Goal: Task Accomplishment & Management: Complete application form

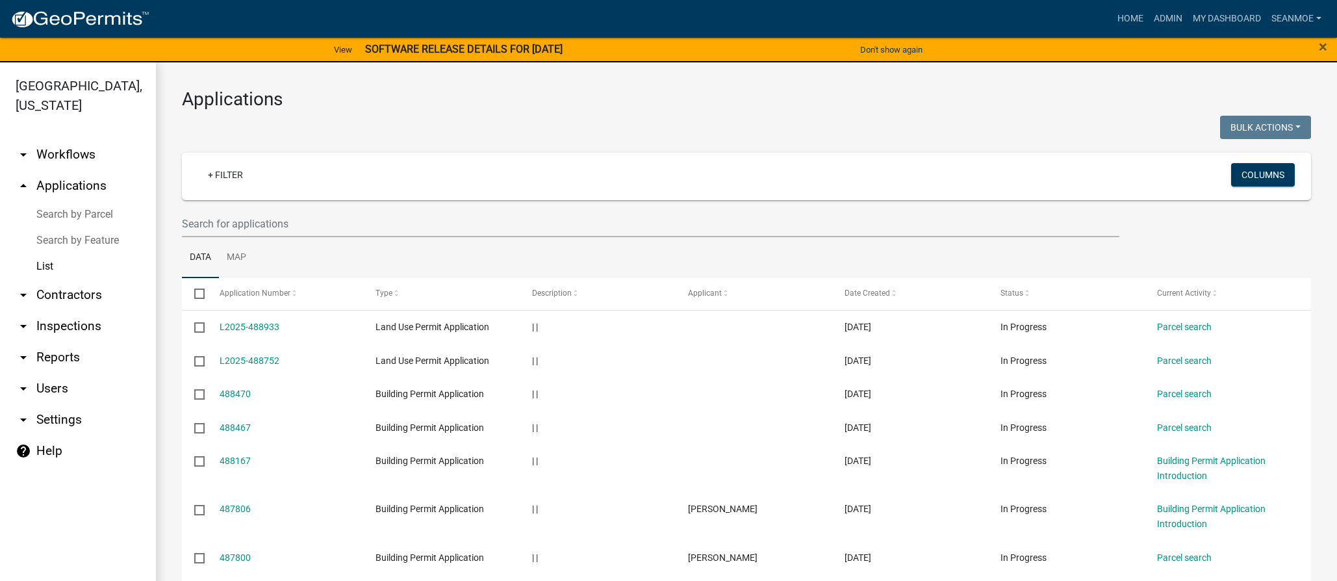
select select "1: 25"
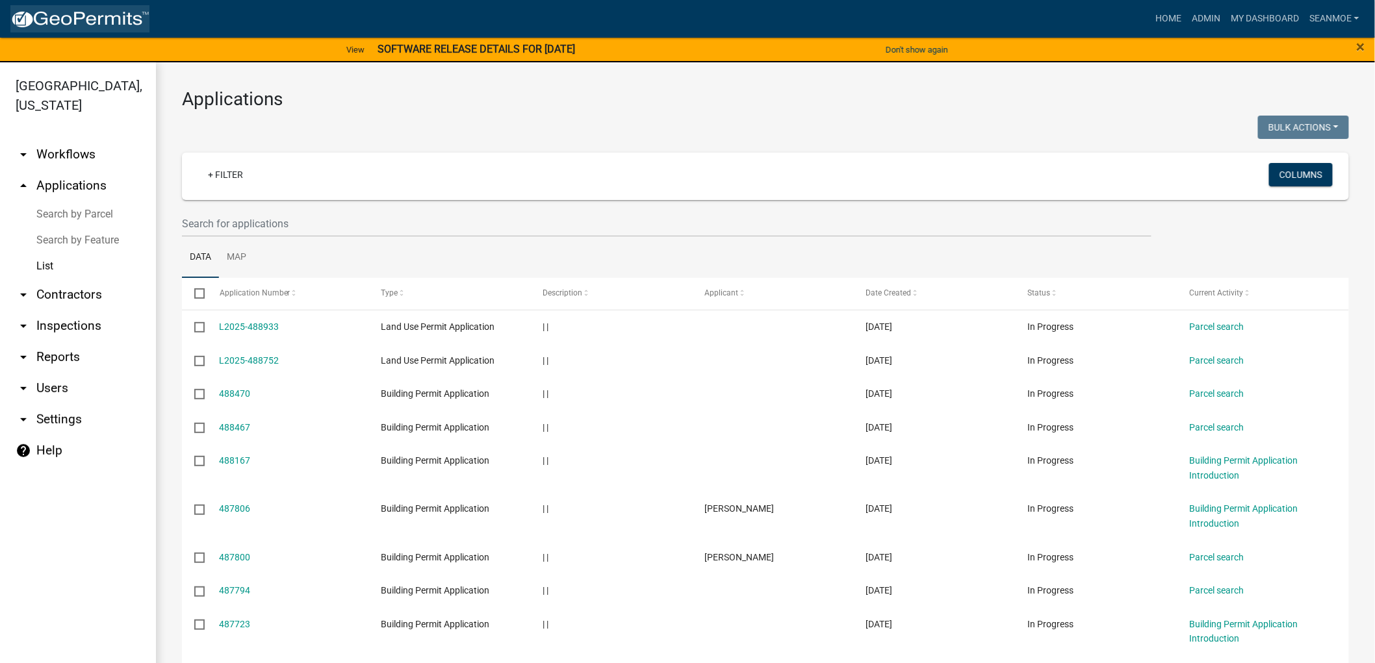
click at [93, 18] on img at bounding box center [79, 19] width 139 height 19
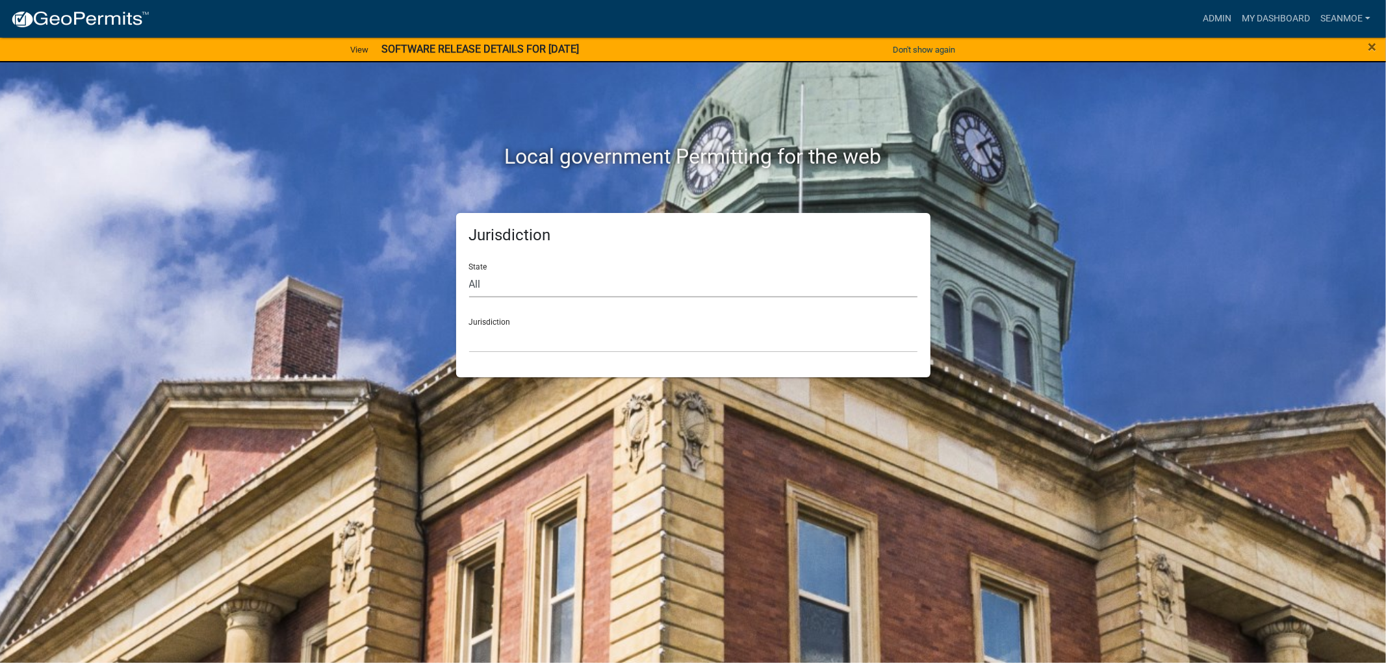
click at [512, 278] on select "All Colorado Georgia Indiana Iowa Kansas Minnesota Ohio South Carolina Wisconsin" at bounding box center [693, 284] width 448 height 27
select select "Minnesota"
click at [469, 271] on select "All Colorado Georgia Indiana Iowa Kansas Minnesota Ohio South Carolina Wisconsin" at bounding box center [693, 284] width 448 height 27
click at [509, 346] on select "Becker County, Minnesota Benton County, Minnesota Carlton County, Minnesota Cit…" at bounding box center [693, 339] width 448 height 27
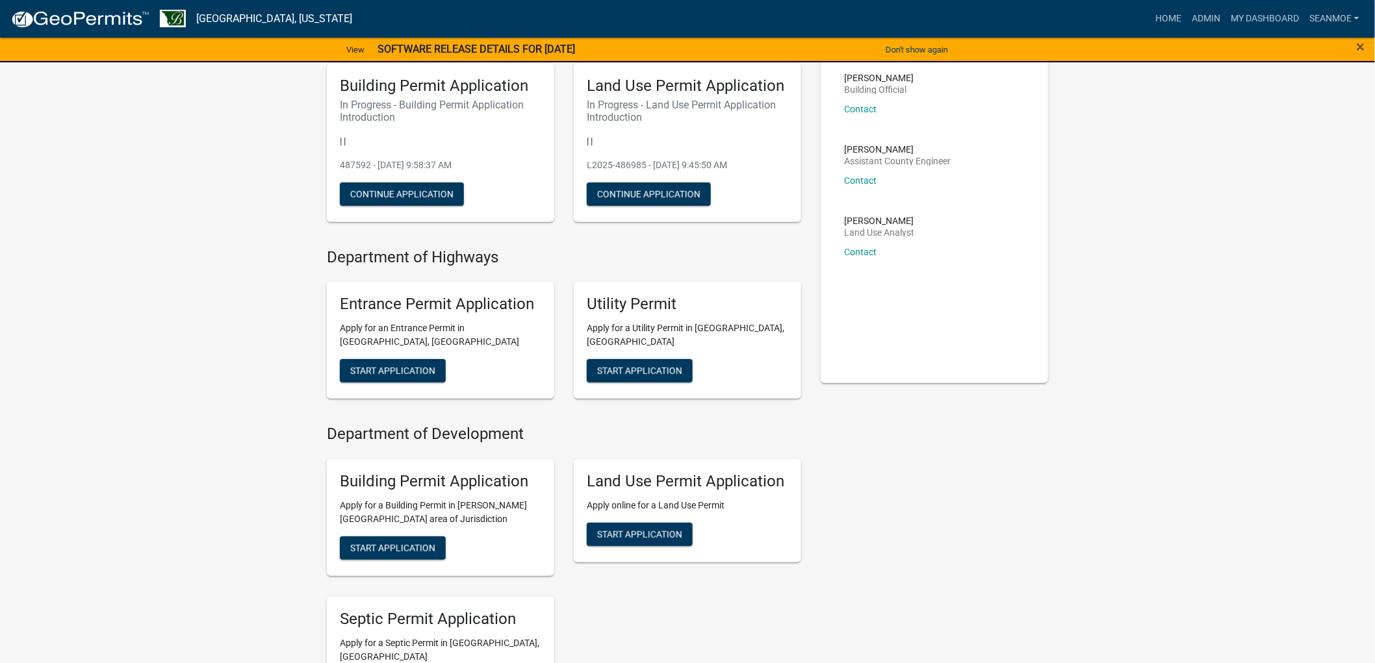
scroll to position [288, 0]
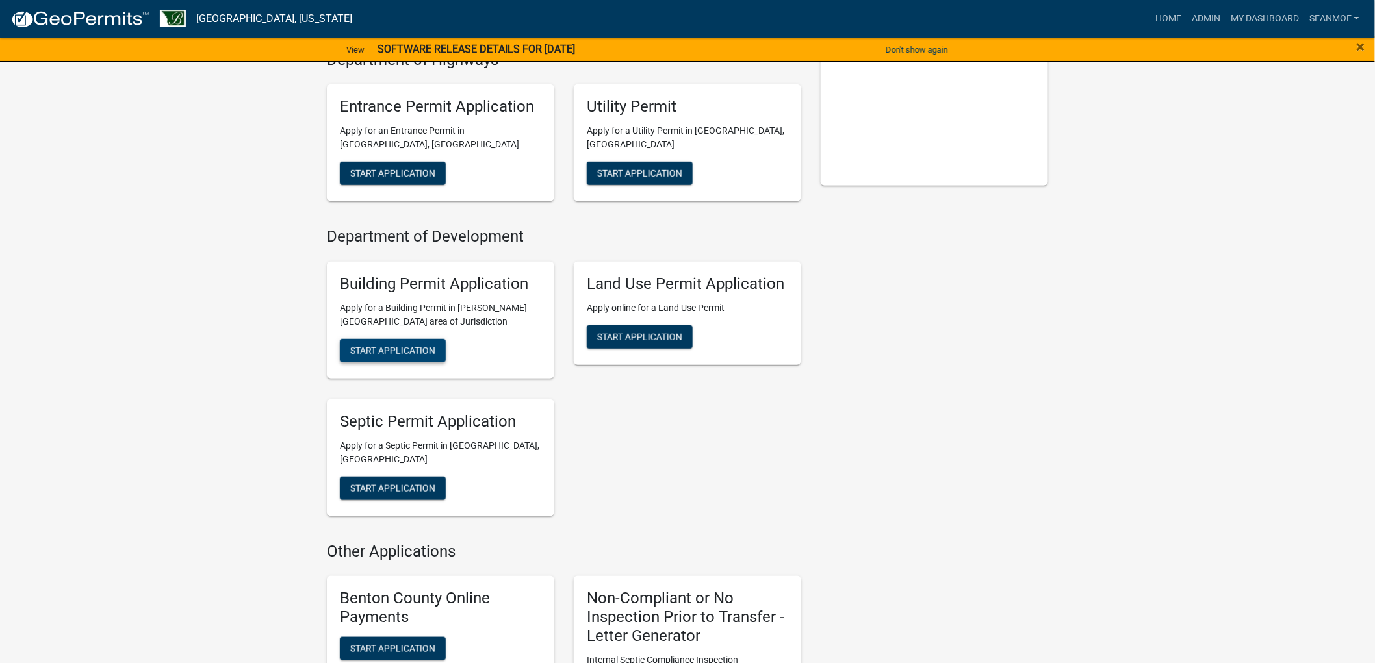
click at [379, 361] on button "Start Application" at bounding box center [393, 350] width 106 height 23
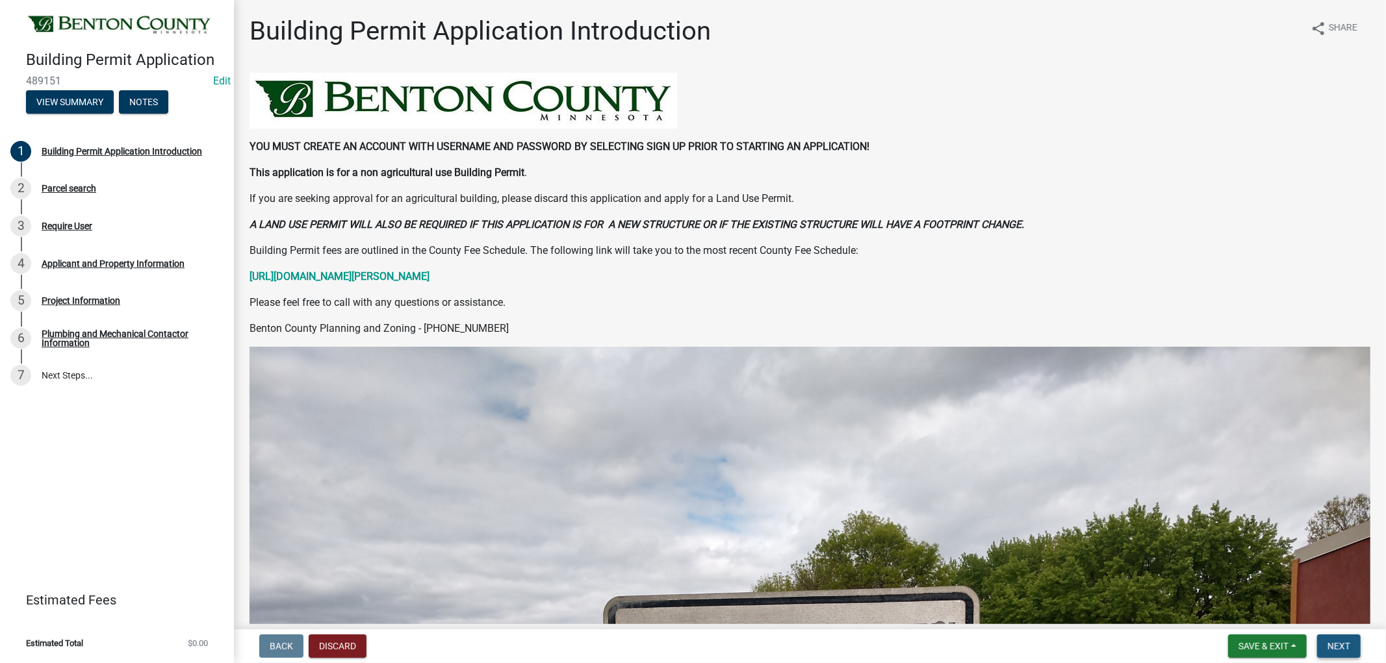
click at [1336, 580] on button "Next" at bounding box center [1339, 646] width 44 height 23
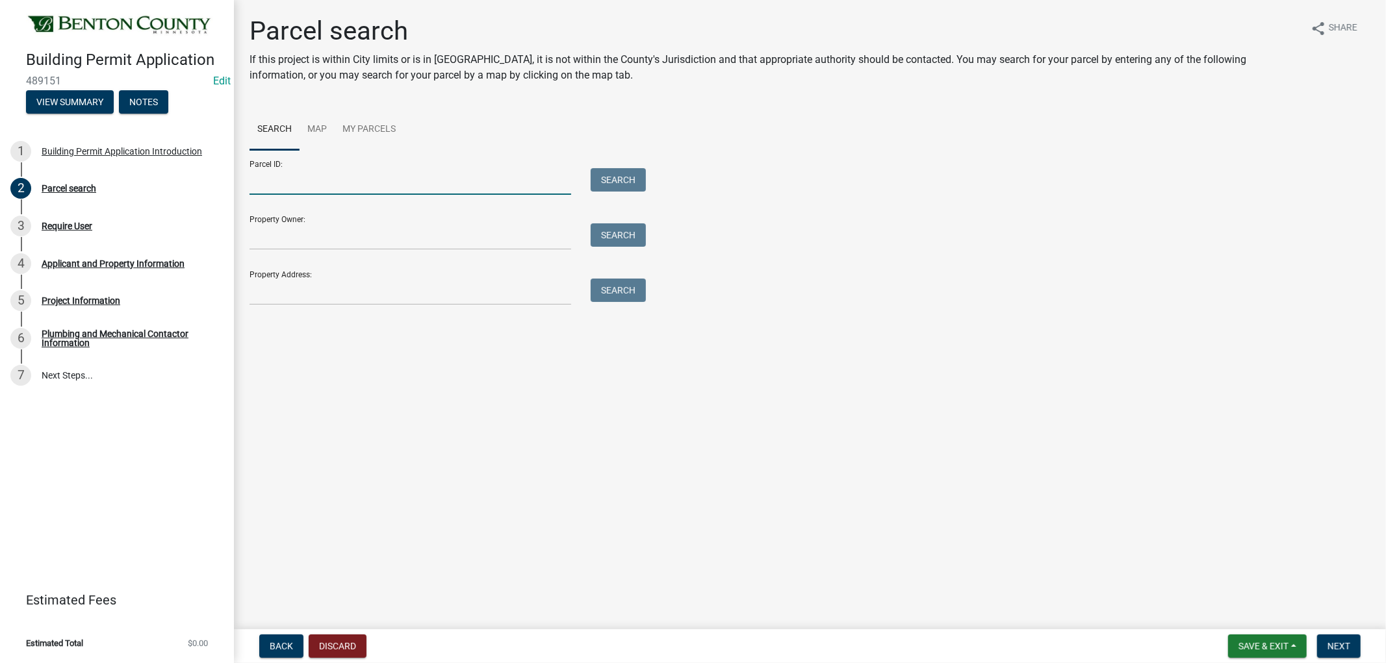
click at [275, 188] on input "Parcel ID:" at bounding box center [410, 181] width 322 height 27
type input "100026300"
click at [628, 187] on button "Search" at bounding box center [618, 179] width 55 height 23
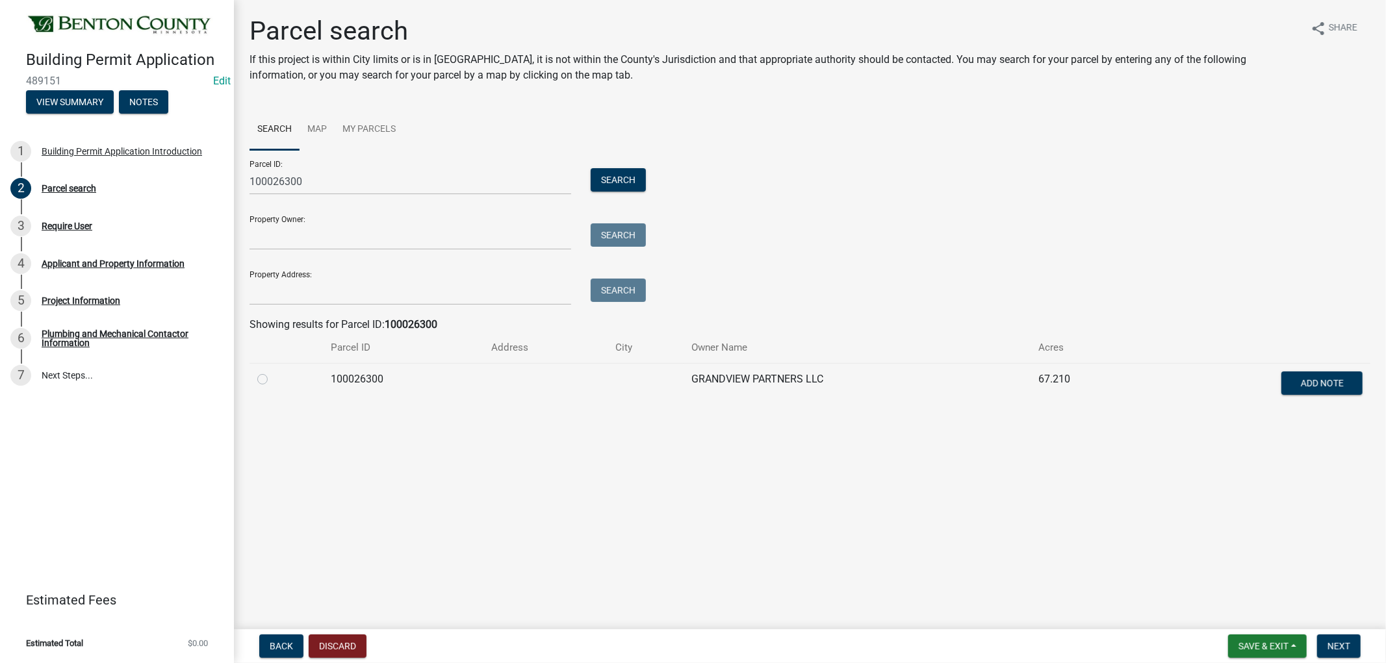
click at [273, 372] on label at bounding box center [273, 372] width 0 height 0
click at [273, 379] on input "radio" at bounding box center [277, 376] width 8 height 8
radio input "true"
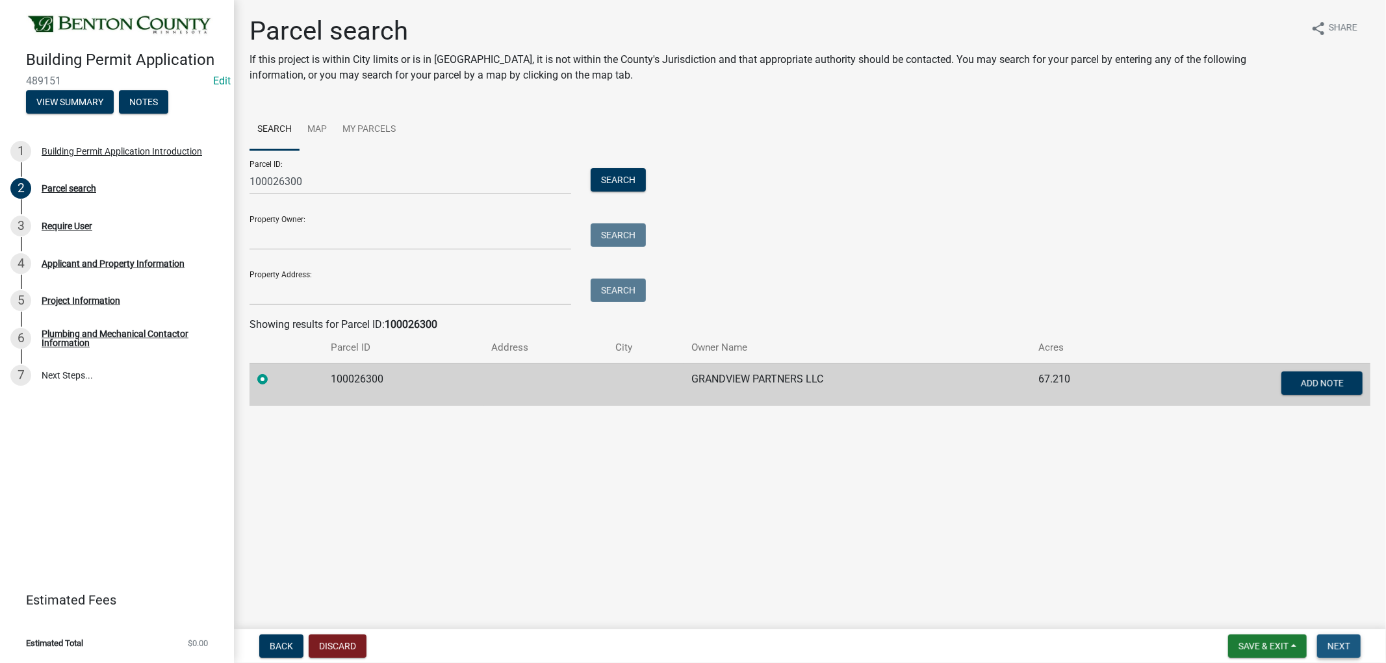
click at [1336, 580] on span "Next" at bounding box center [1338, 646] width 23 height 10
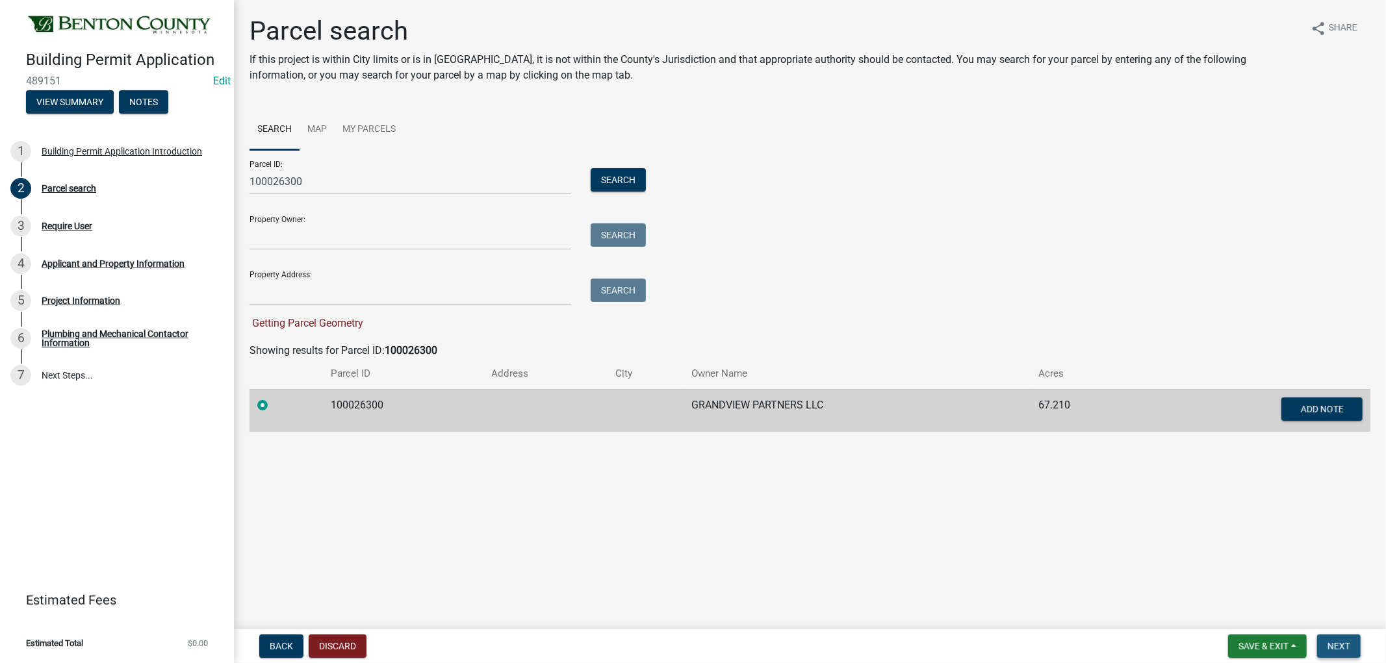
click at [1336, 580] on button "Next" at bounding box center [1339, 646] width 44 height 23
click at [1336, 580] on span "Next" at bounding box center [1338, 646] width 23 height 10
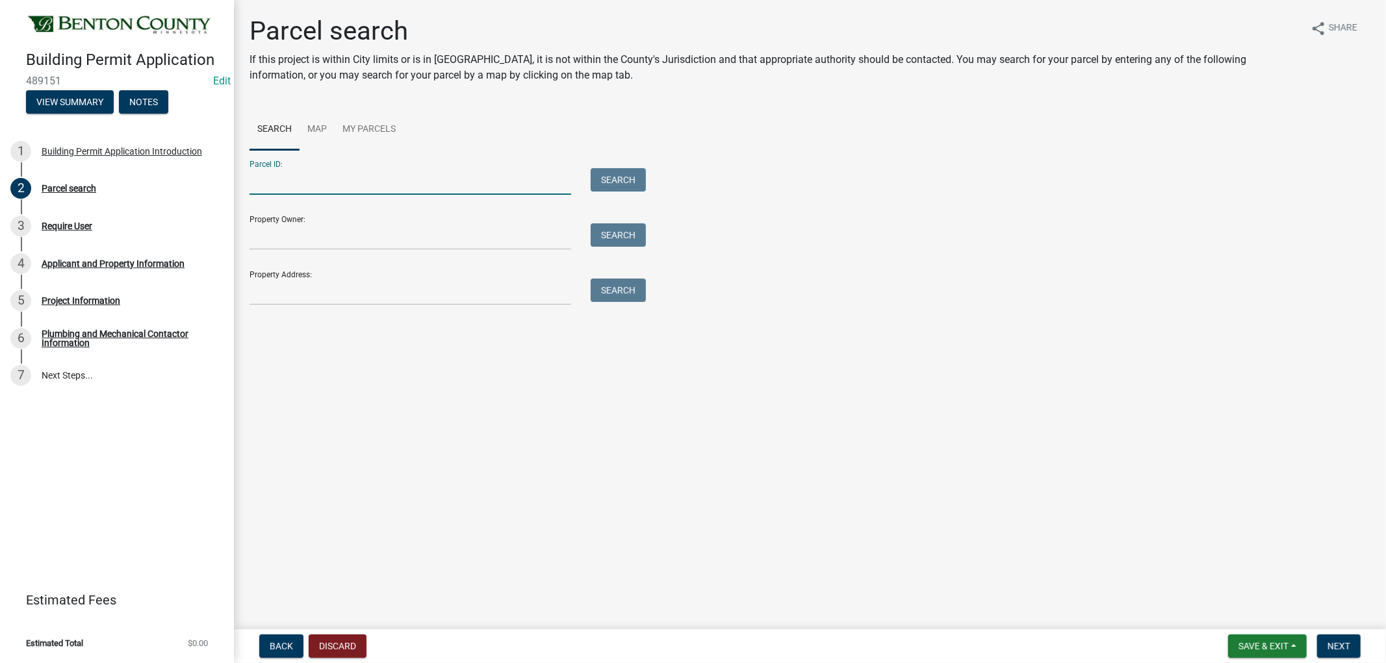
click at [300, 186] on input "Parcel ID:" at bounding box center [410, 181] width 322 height 27
type input "100026300"
click at [607, 176] on button "Search" at bounding box center [618, 179] width 55 height 23
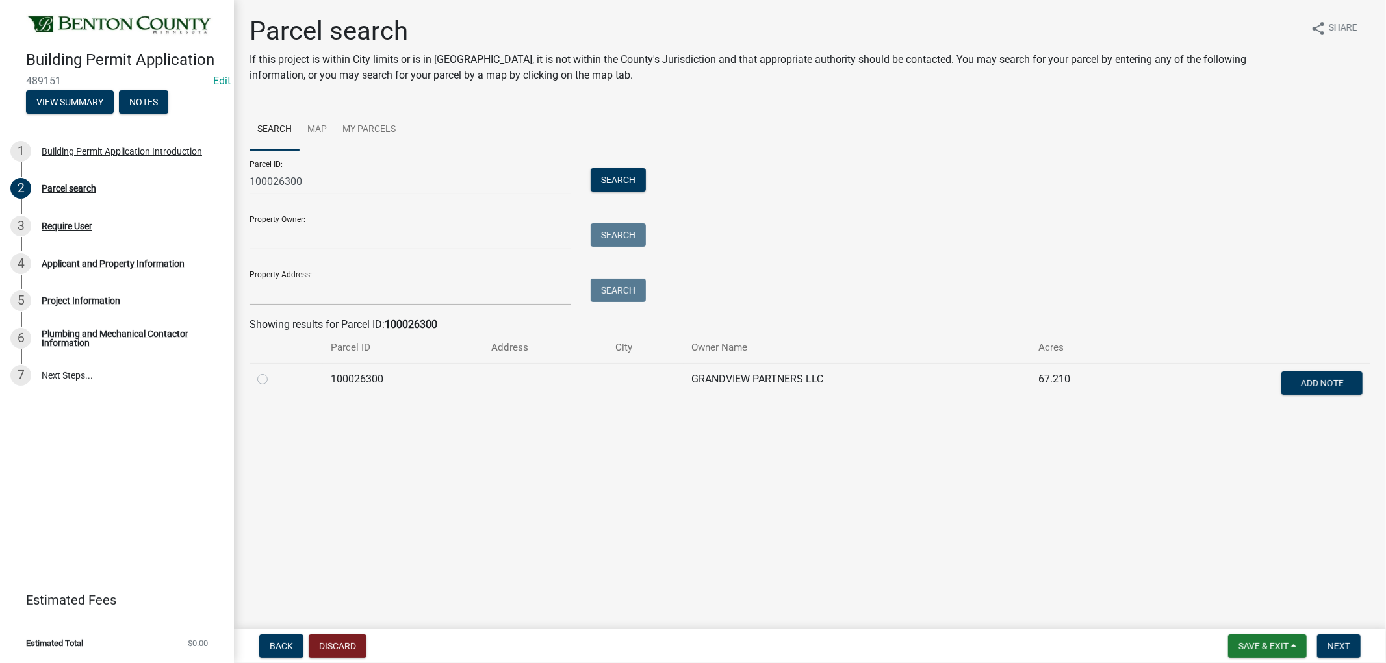
click at [273, 372] on label at bounding box center [273, 372] width 0 height 0
click at [273, 379] on input "radio" at bounding box center [277, 376] width 8 height 8
radio input "true"
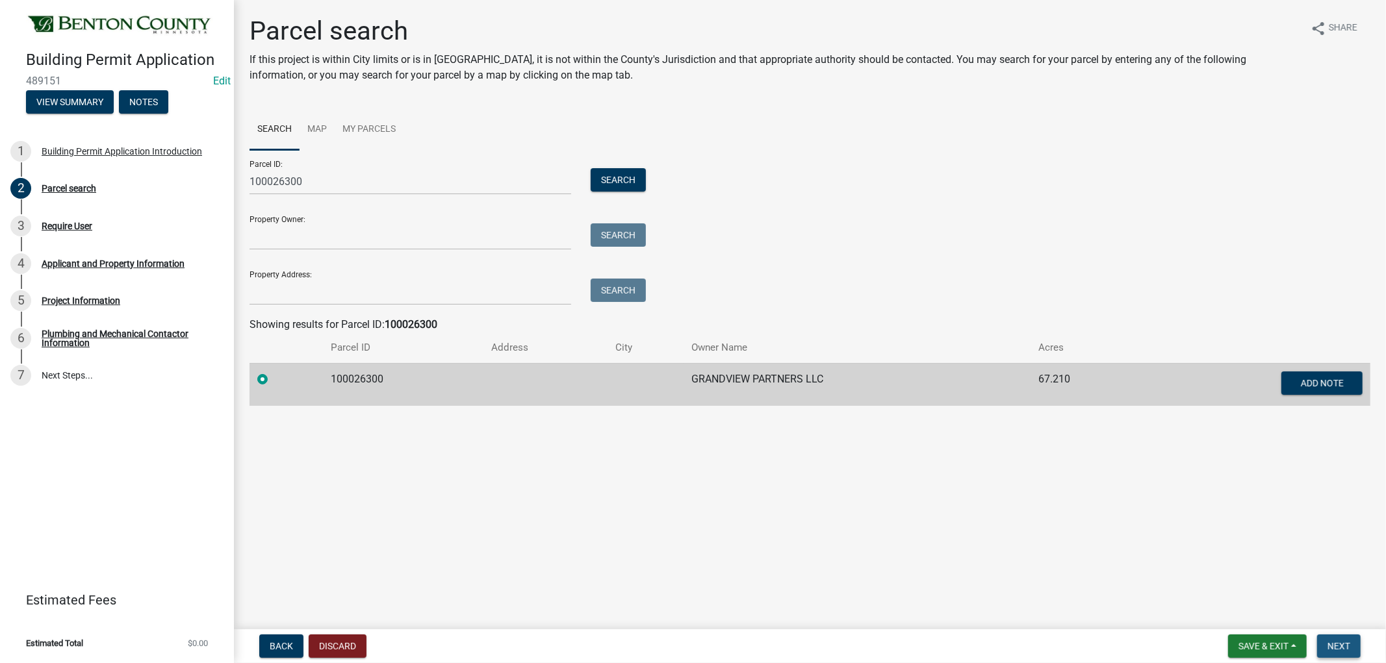
click at [1334, 641] on span "Next" at bounding box center [1338, 646] width 23 height 10
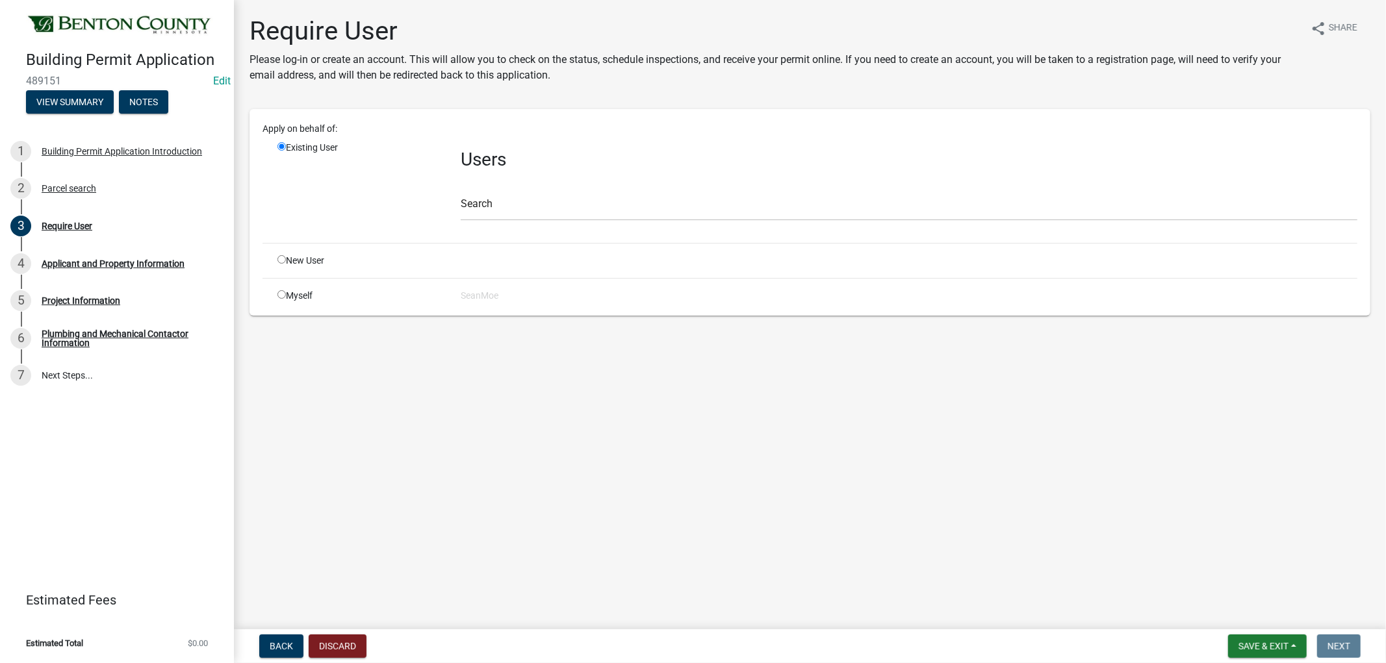
click at [284, 259] on input "radio" at bounding box center [281, 259] width 8 height 8
radio input "true"
radio input "false"
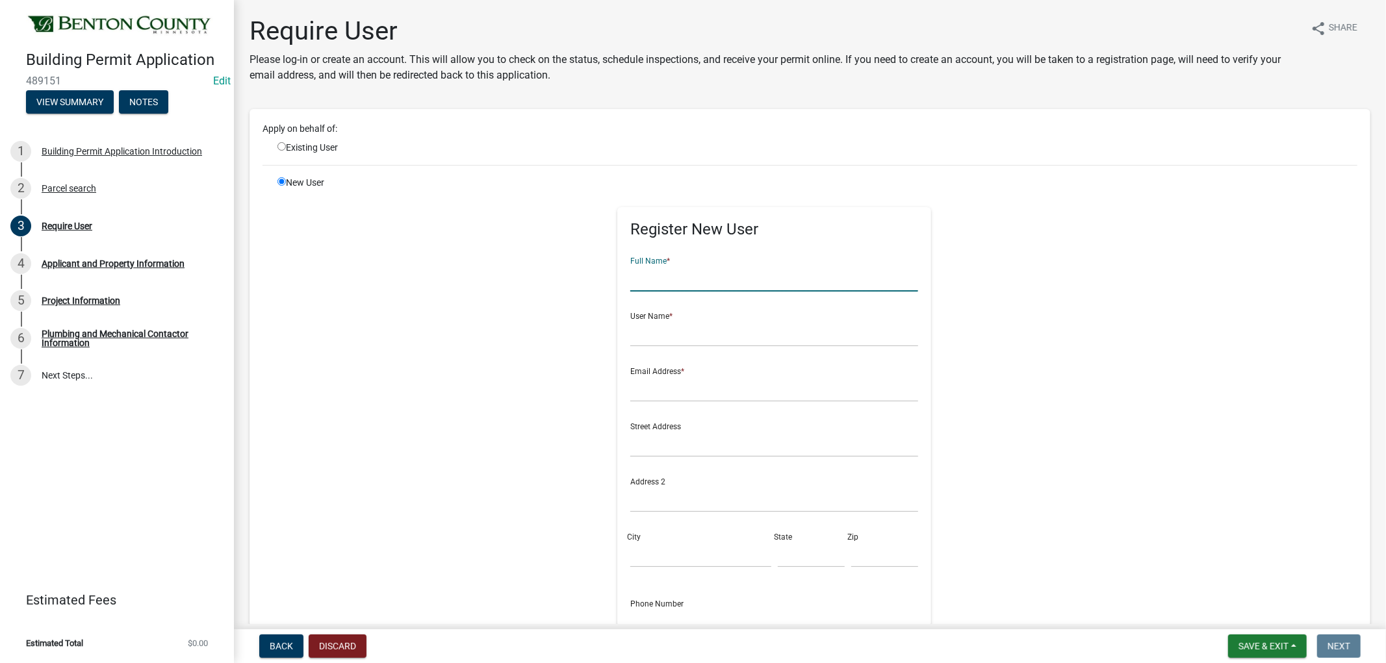
click at [680, 285] on input "text" at bounding box center [774, 278] width 288 height 27
type input "[PERSON_NAME]"
click at [671, 348] on form "Full Name * [PERSON_NAME] User Name * Email Address * Street Address Address 2 …" at bounding box center [774, 470] width 288 height 446
click at [672, 339] on input "text" at bounding box center [774, 333] width 288 height 27
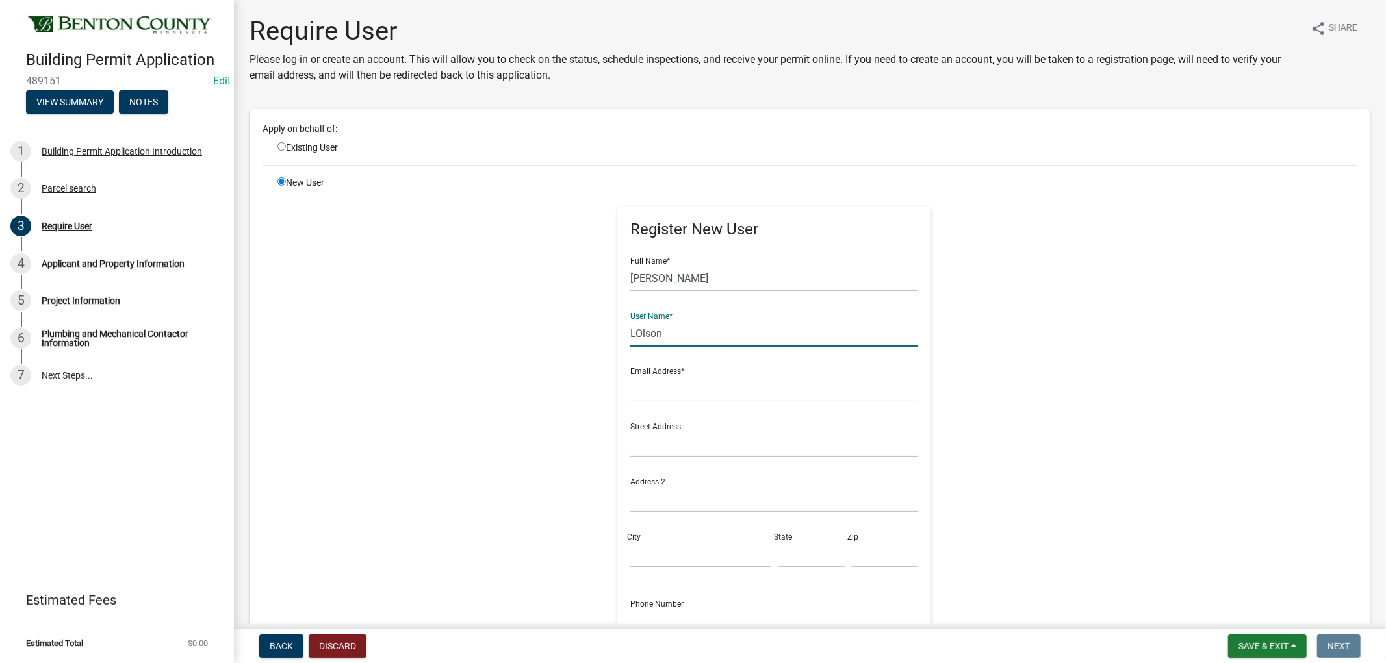
type input "LOlson"
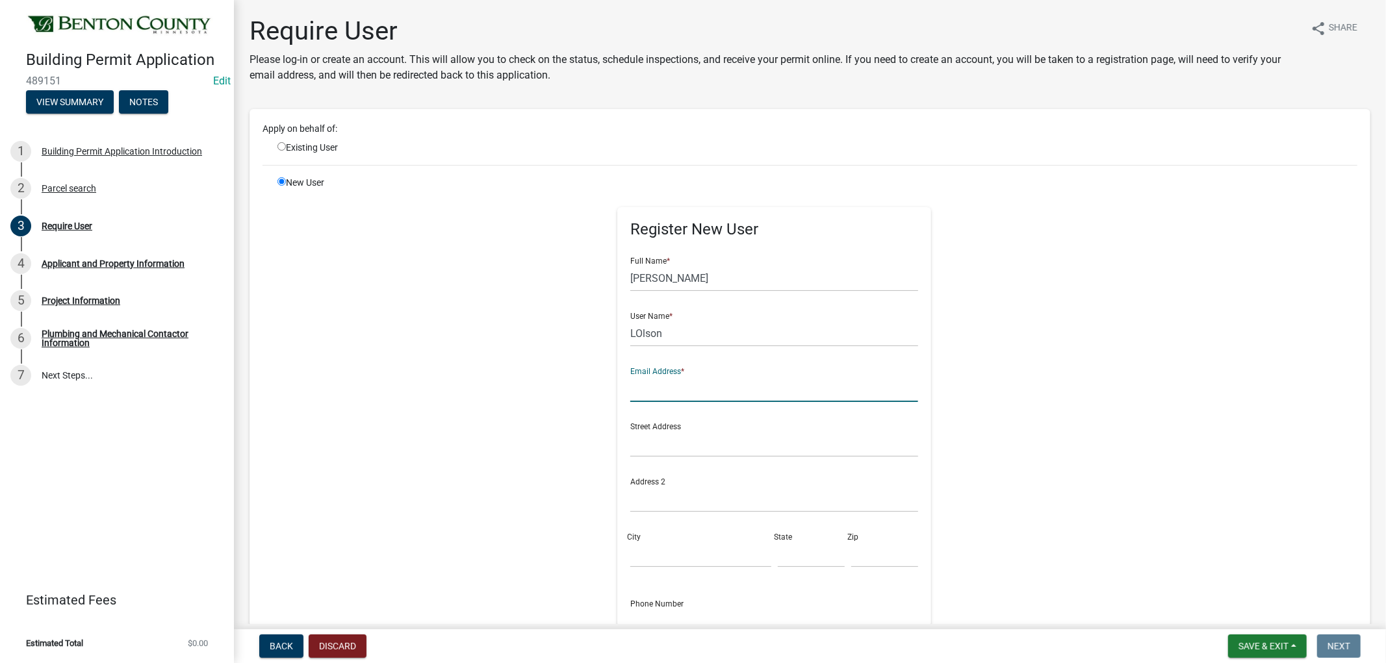
click at [648, 393] on input "text" at bounding box center [774, 389] width 288 height 27
type input "[EMAIL_ADDRESS][DOMAIN_NAME]"
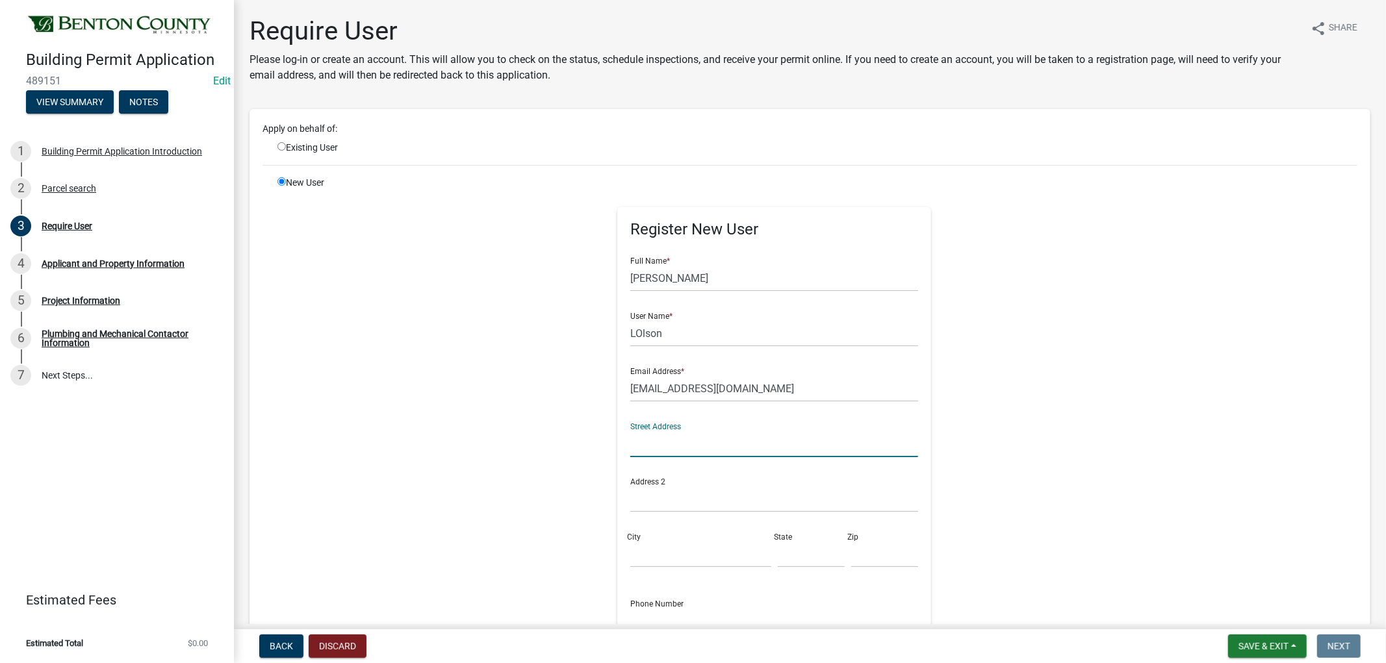
click at [661, 436] on input "text" at bounding box center [774, 444] width 288 height 27
type input "[STREET_ADDRESS]"
click at [653, 557] on input "City" at bounding box center [700, 554] width 140 height 27
type input "Sauk Rapids"
click at [784, 557] on input "text" at bounding box center [811, 554] width 67 height 27
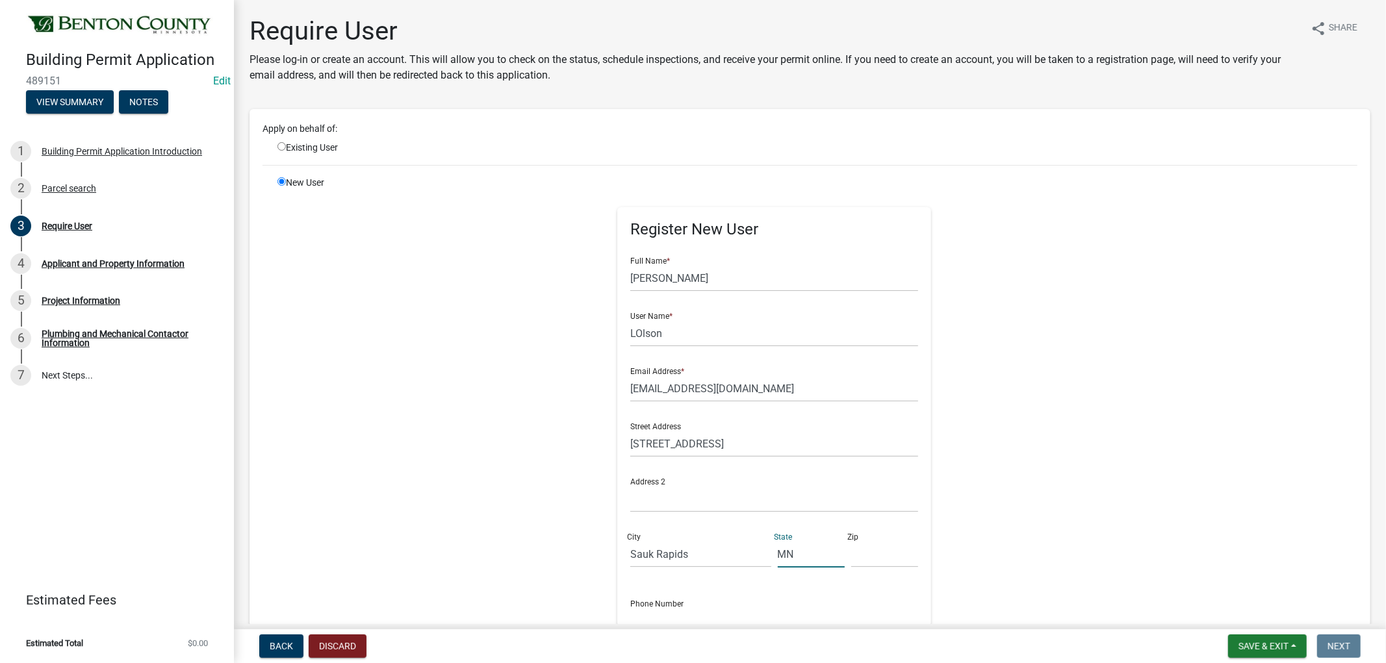
type input "MN"
click at [873, 557] on input "text" at bounding box center [884, 554] width 67 height 27
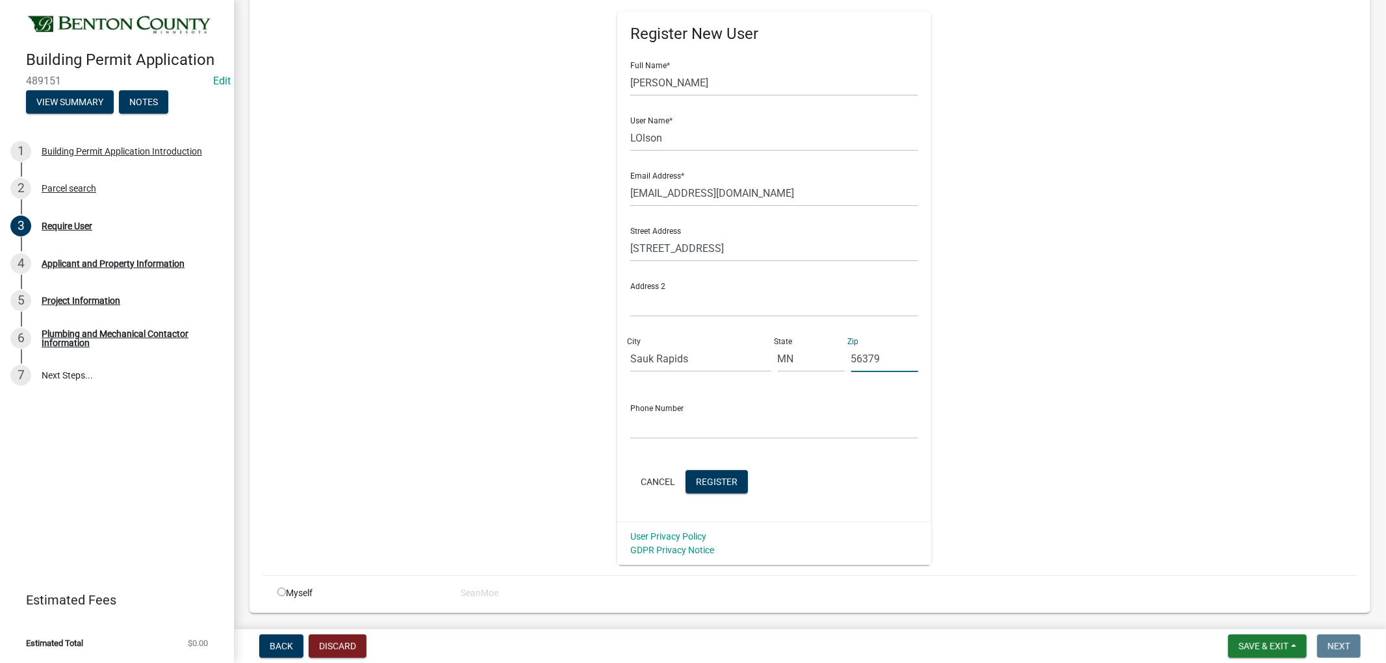
scroll to position [216, 0]
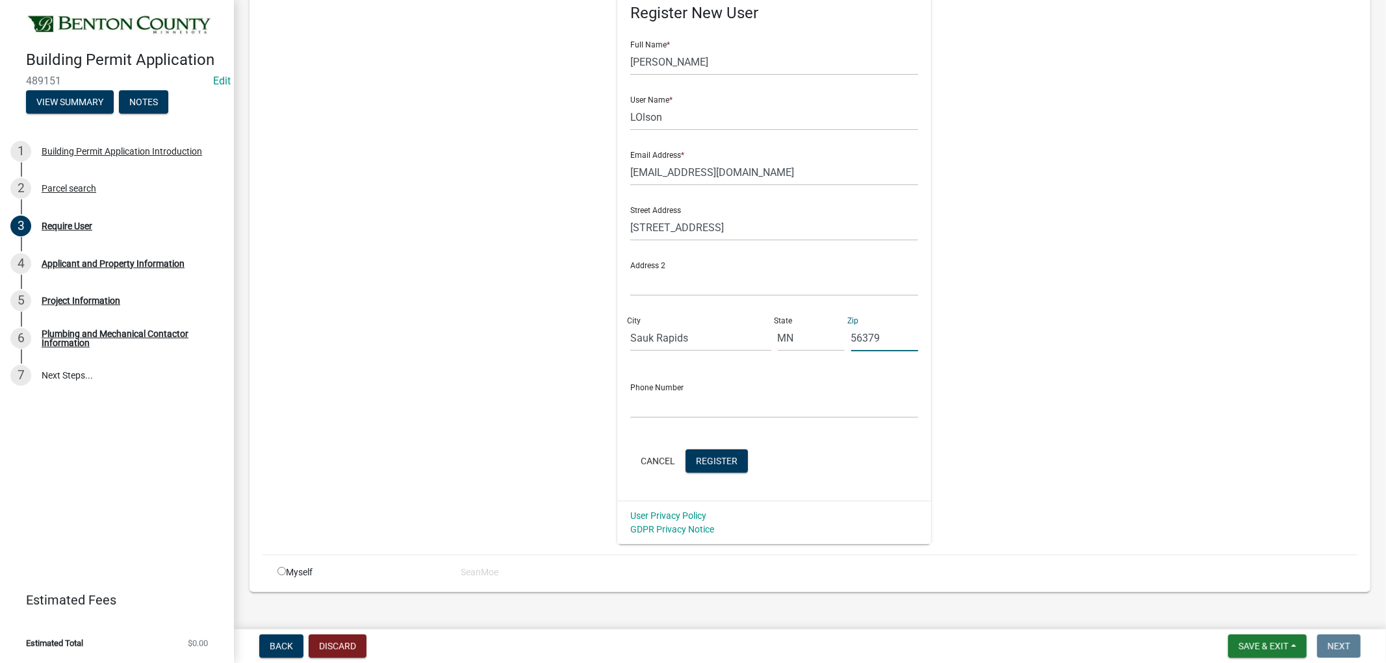
type input "56379"
click at [670, 409] on input "text" at bounding box center [774, 405] width 288 height 27
type input "[PHONE_NUMBER]"
click at [722, 463] on span "Register" at bounding box center [717, 460] width 42 height 10
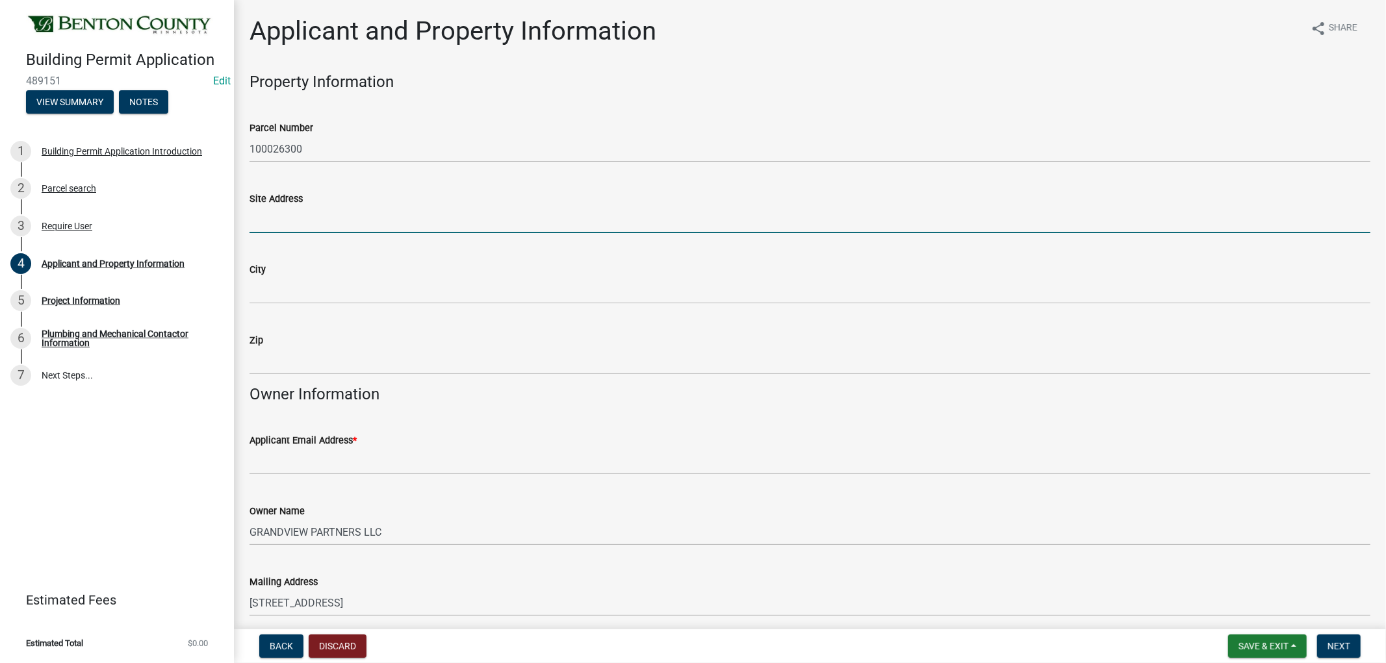
click at [291, 215] on input "Site Address" at bounding box center [809, 220] width 1121 height 27
type input "[STREET_ADDRESS]"
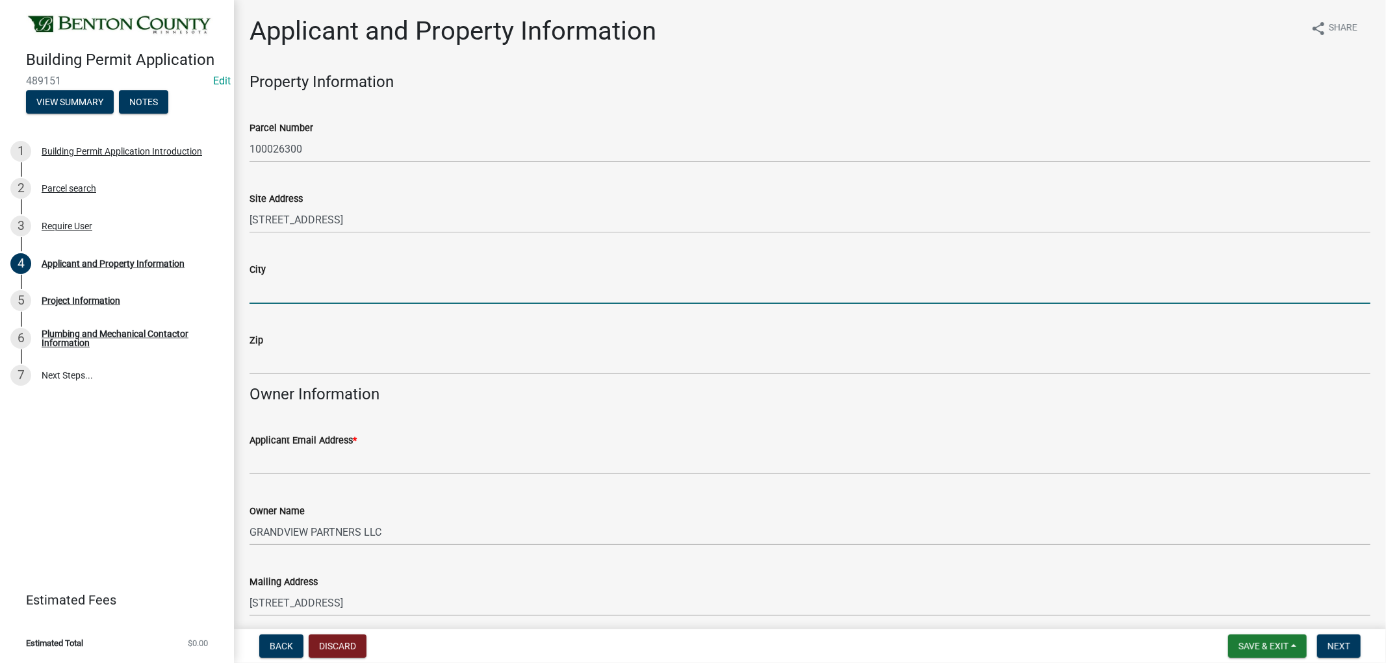
click at [287, 288] on input "City" at bounding box center [809, 290] width 1121 height 27
type input "Sauk Rapids"
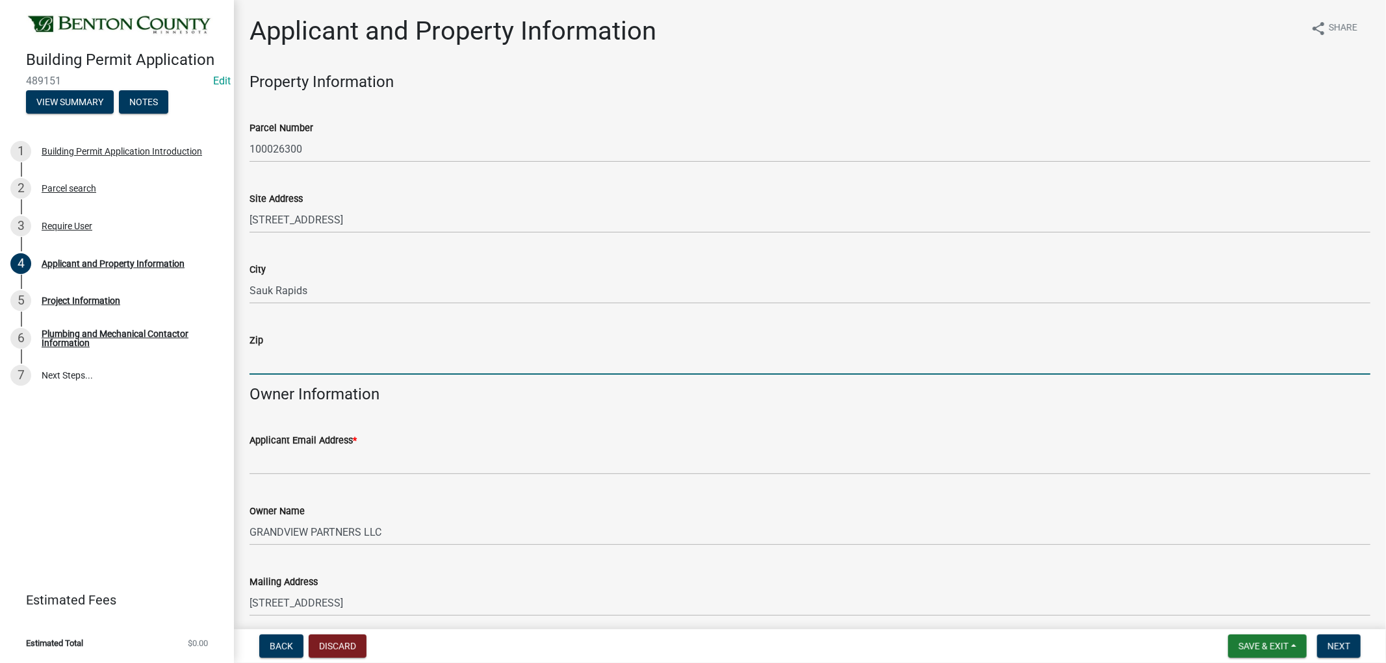
click at [278, 356] on input "Zip" at bounding box center [809, 361] width 1121 height 27
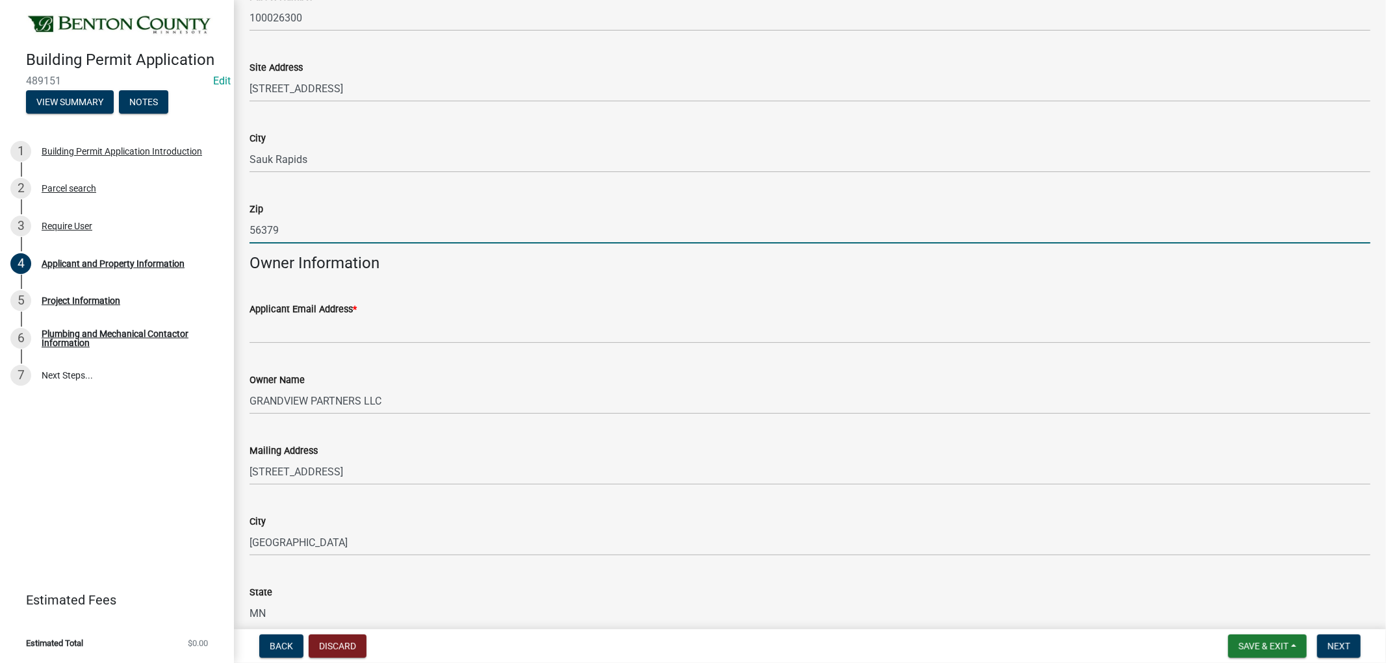
scroll to position [144, 0]
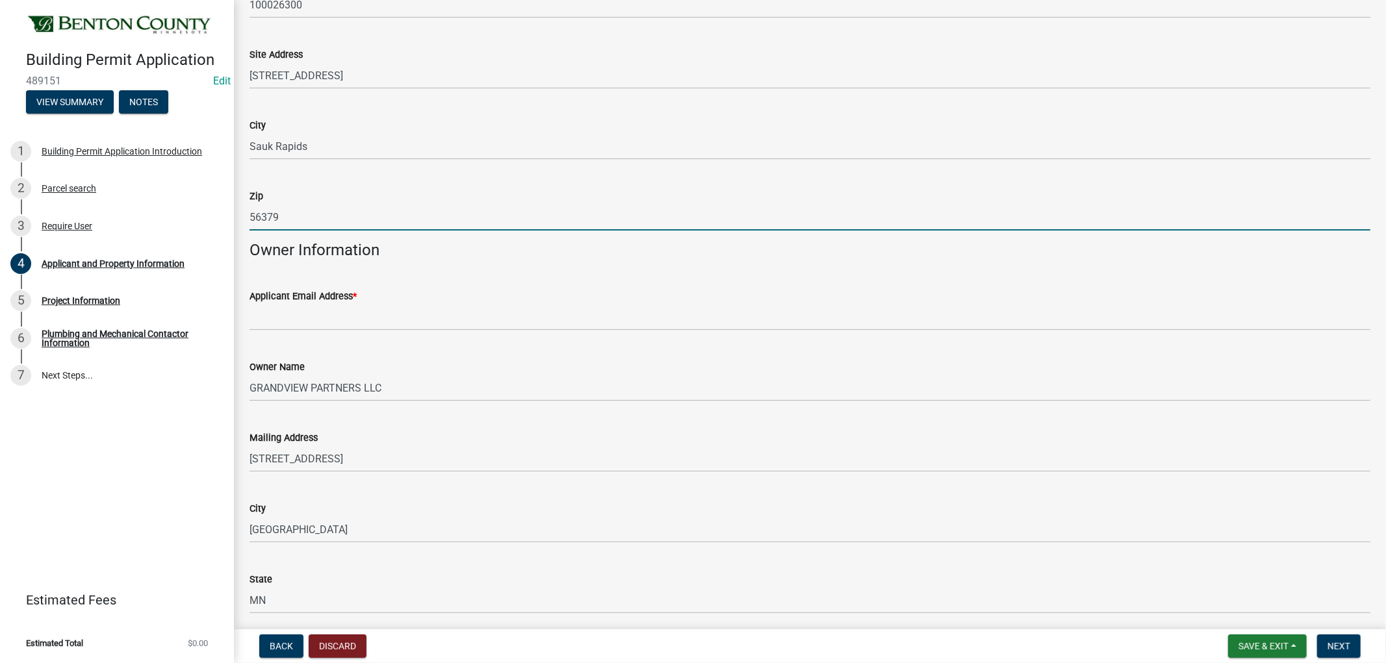
type input "56379"
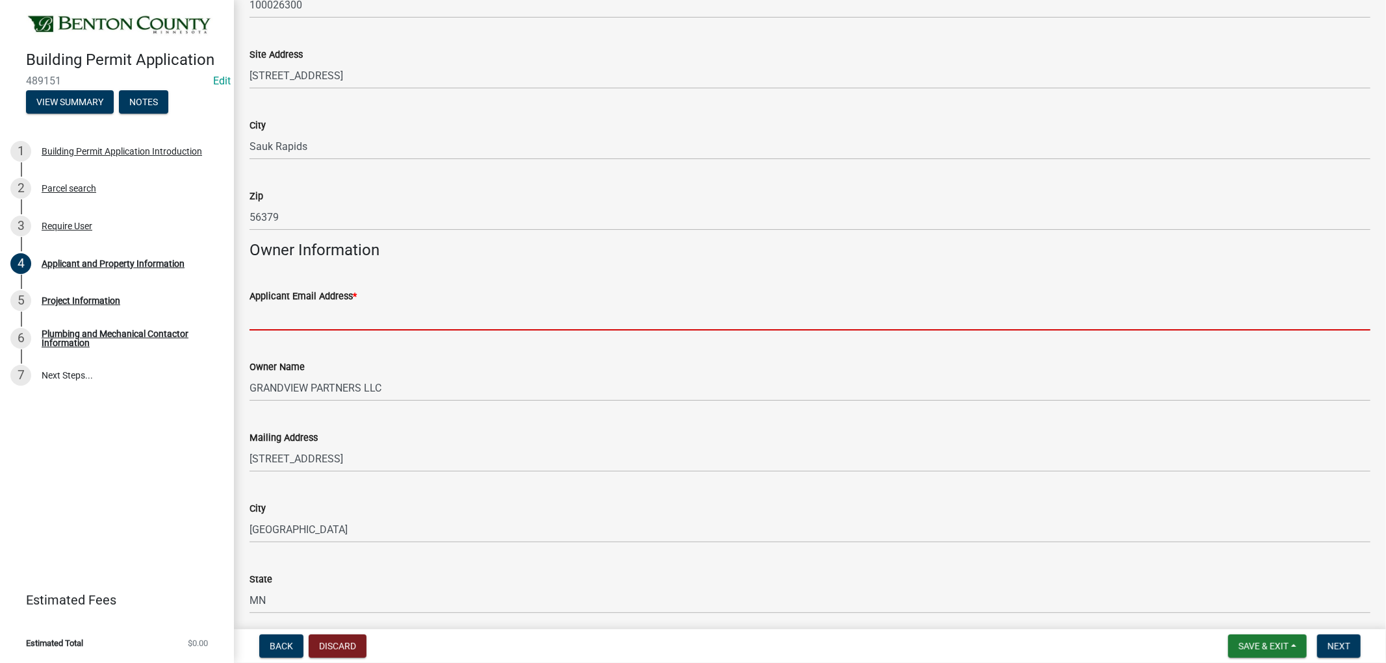
click at [319, 320] on input "Applicant Email Address *" at bounding box center [809, 317] width 1121 height 27
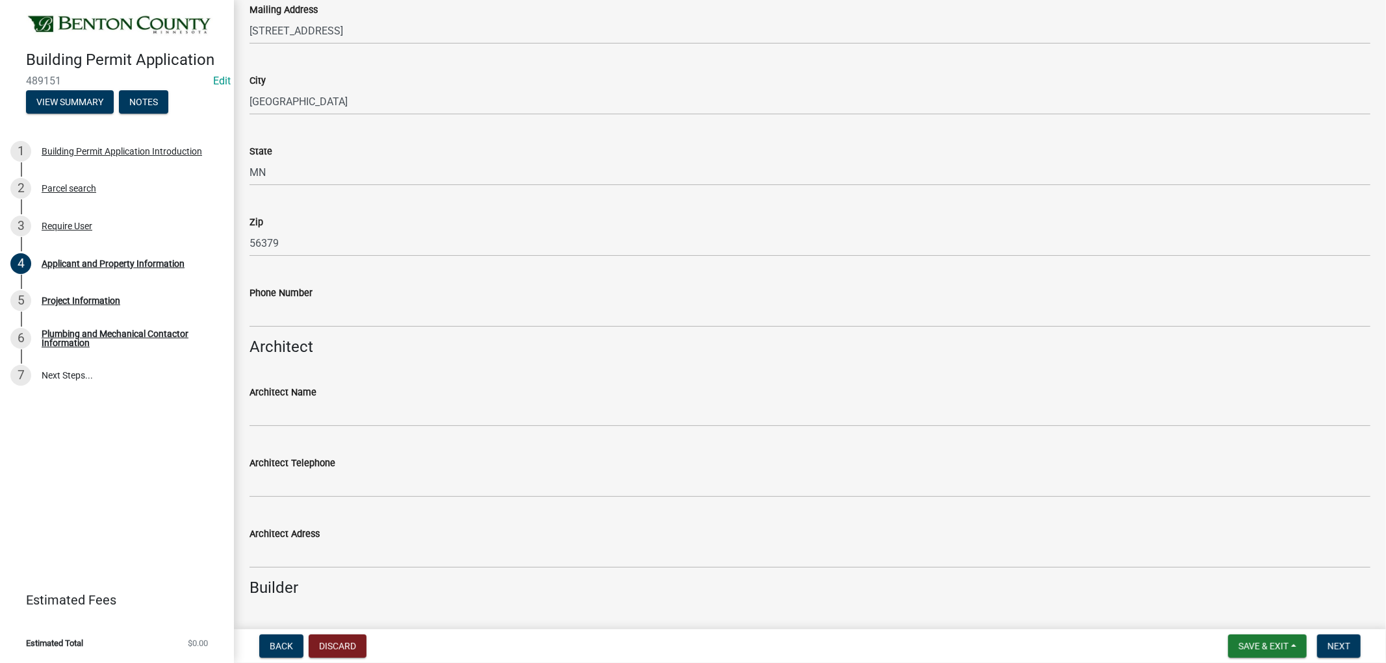
scroll to position [577, 0]
type input "[PERSON_NAME][EMAIL_ADDRESS][DOMAIN_NAME]"
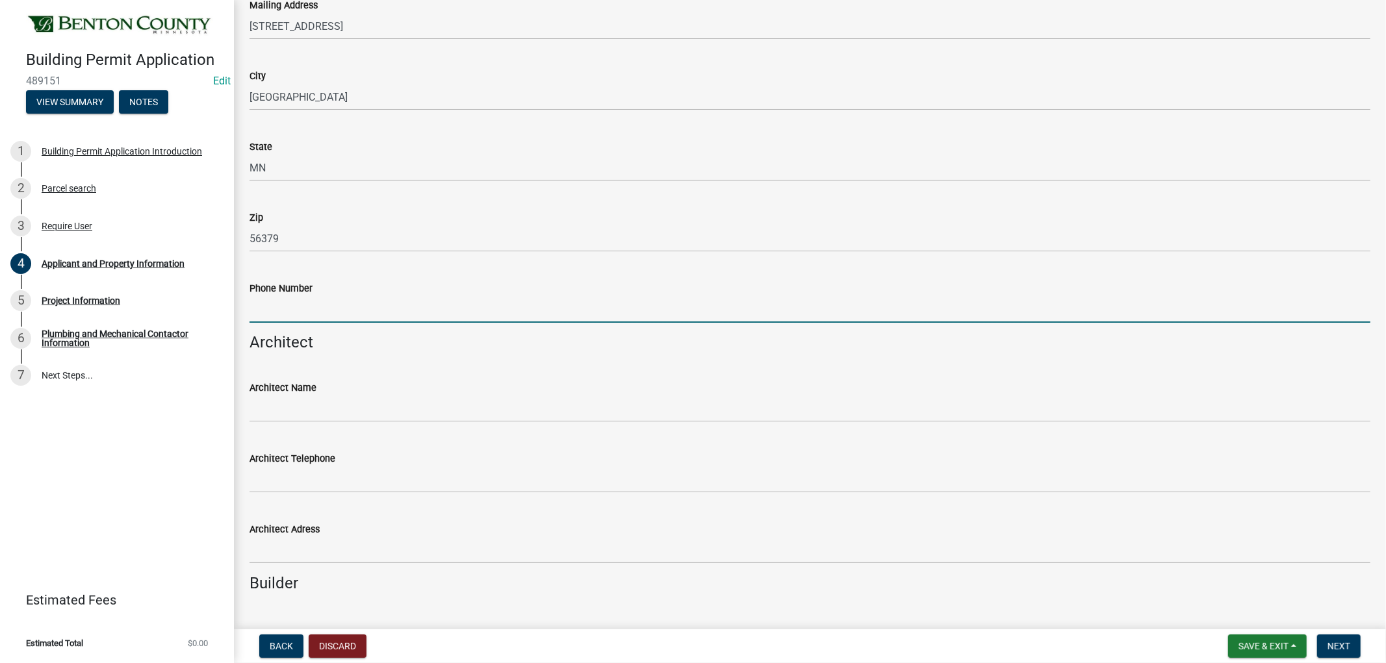
click at [307, 319] on input "Phone Number" at bounding box center [809, 309] width 1121 height 27
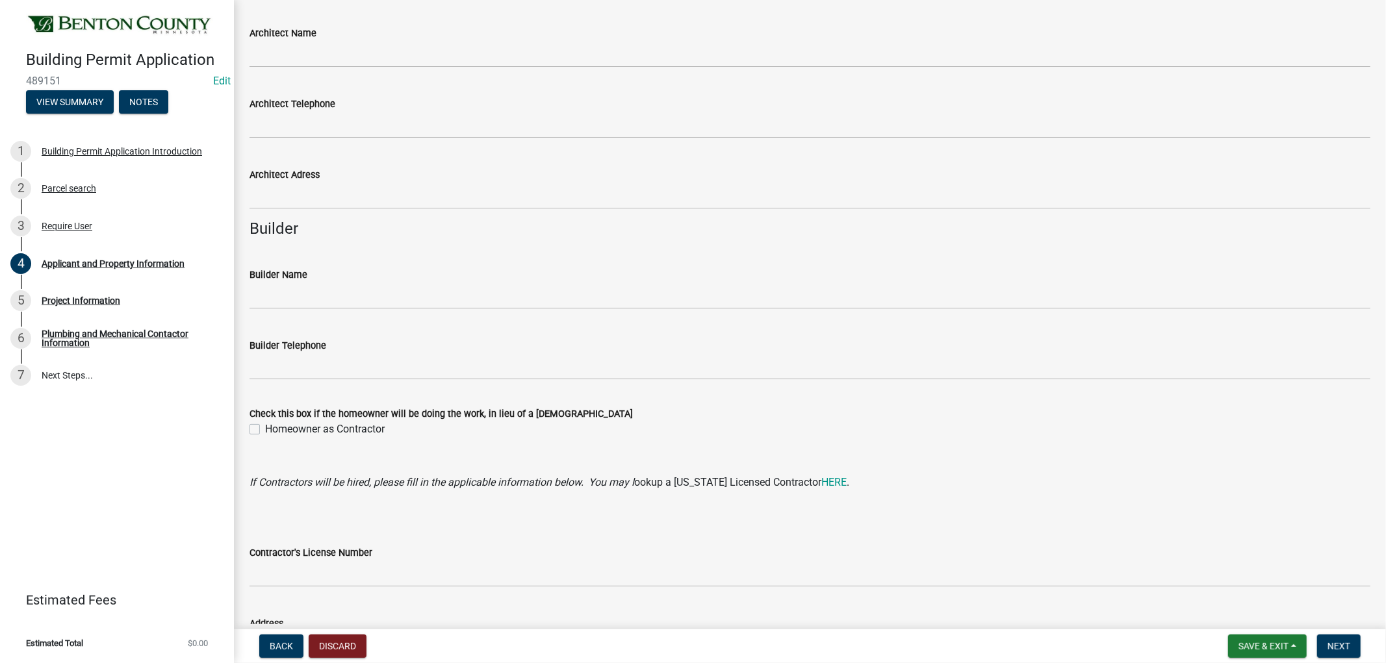
scroll to position [938, 0]
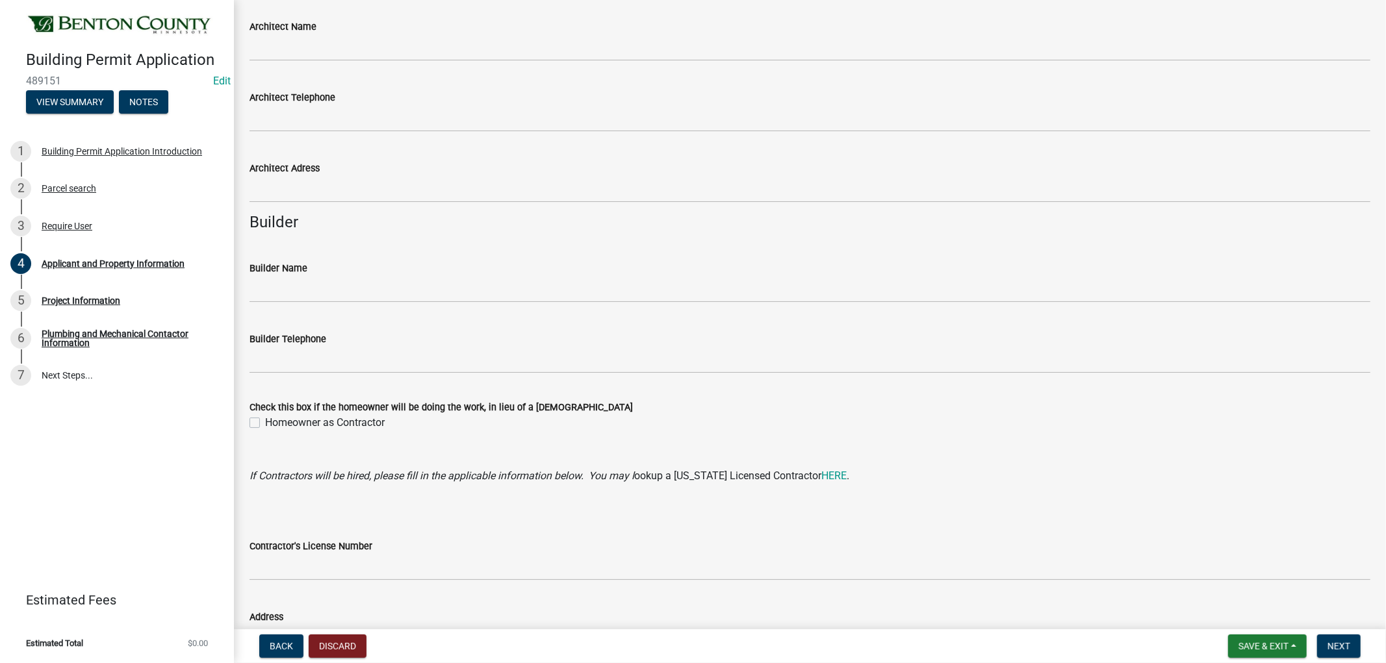
type input "[PHONE_NUMBER]"
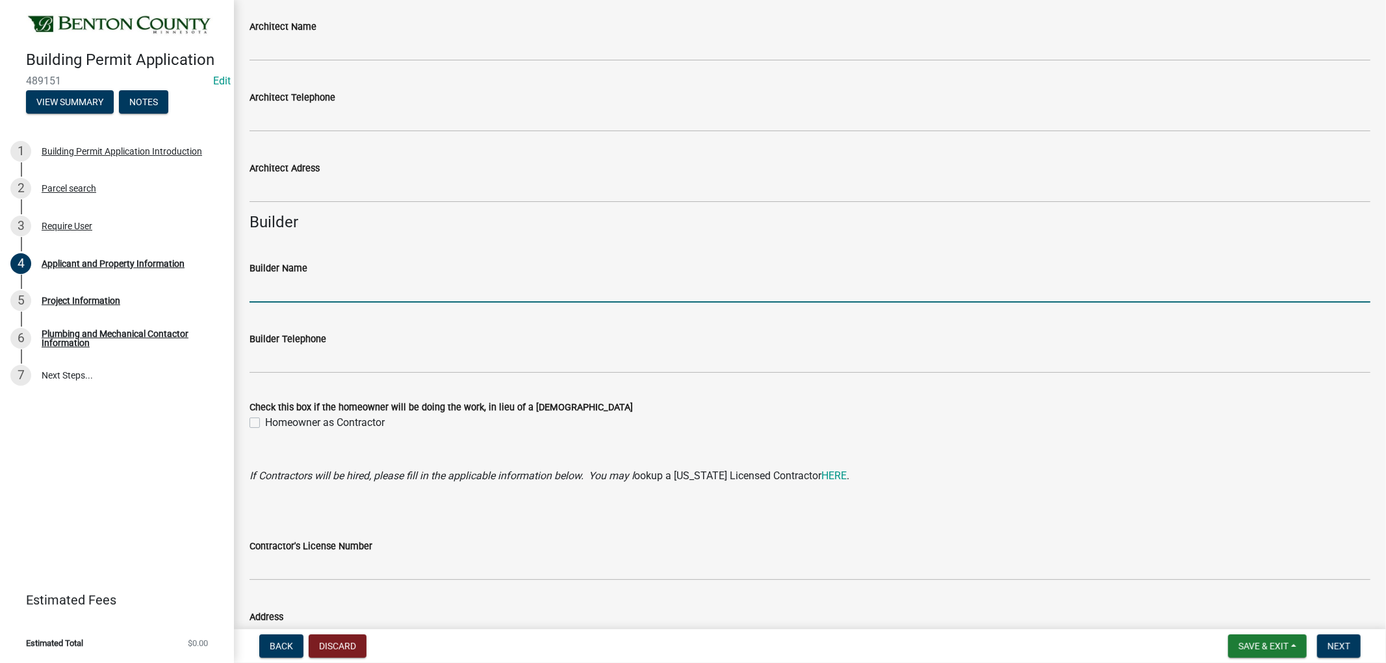
click at [299, 296] on input "Builder Name" at bounding box center [809, 289] width 1121 height 27
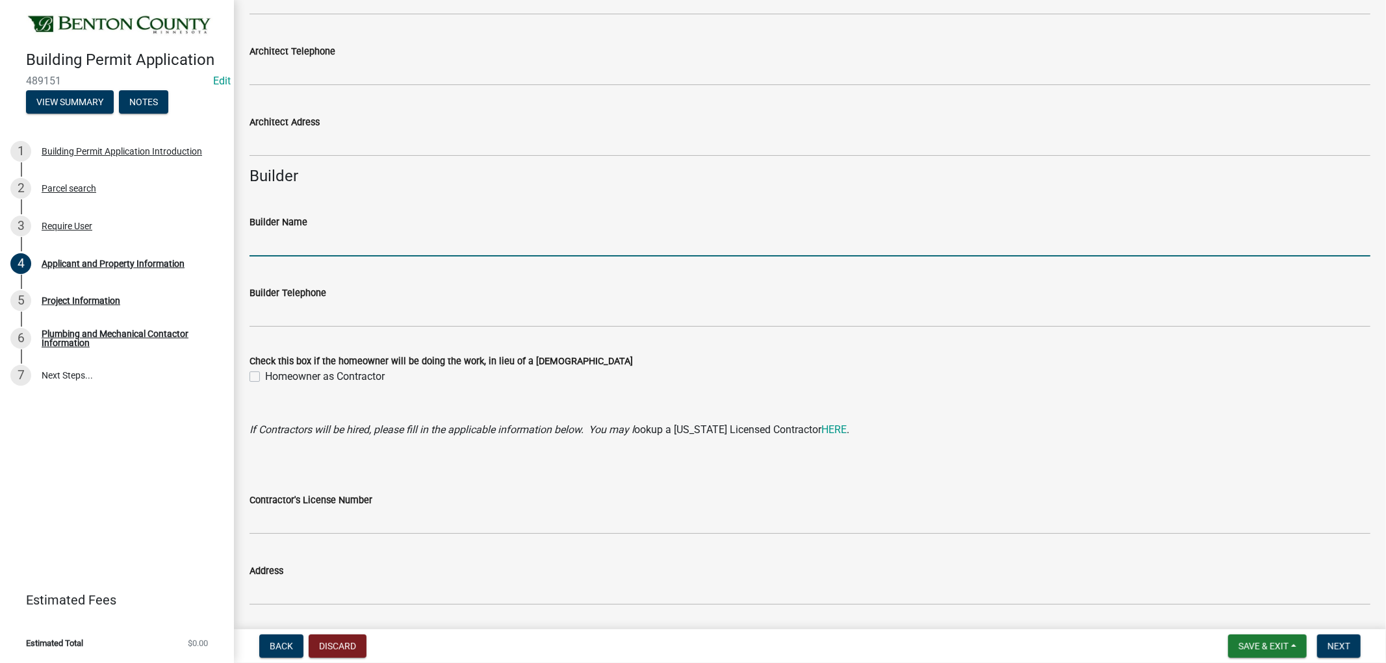
scroll to position [1010, 0]
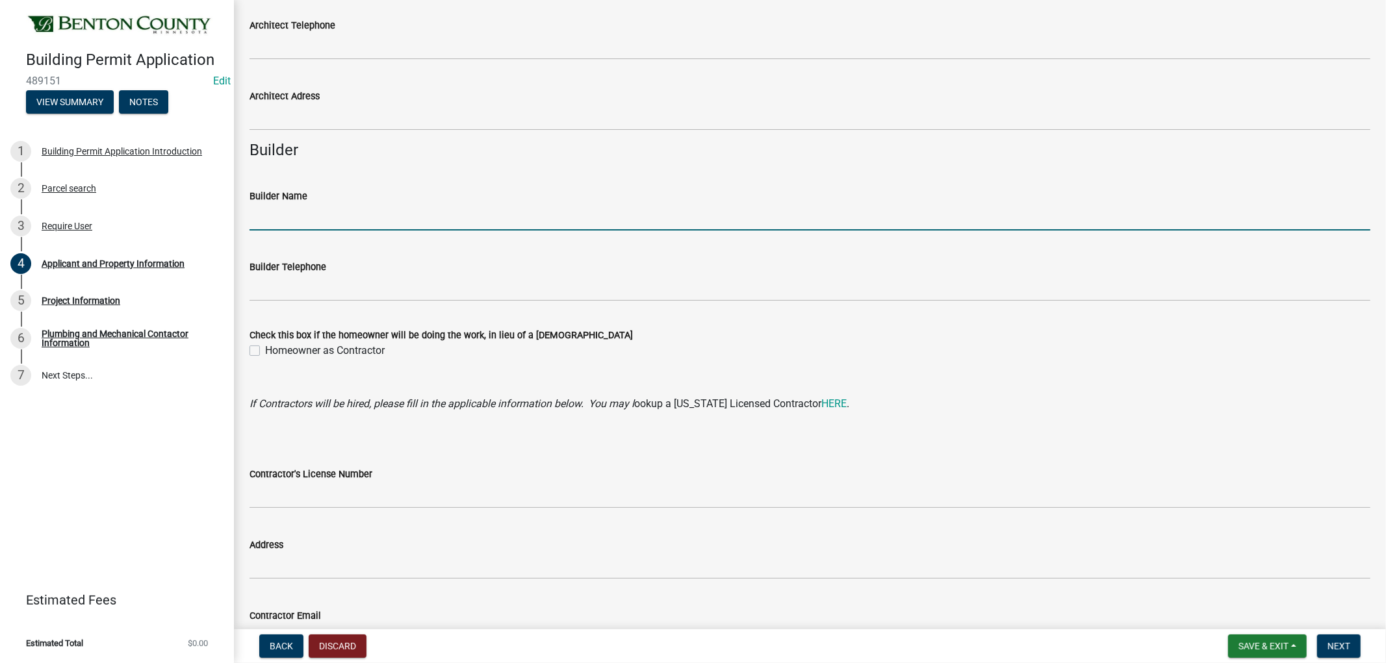
type input "M"
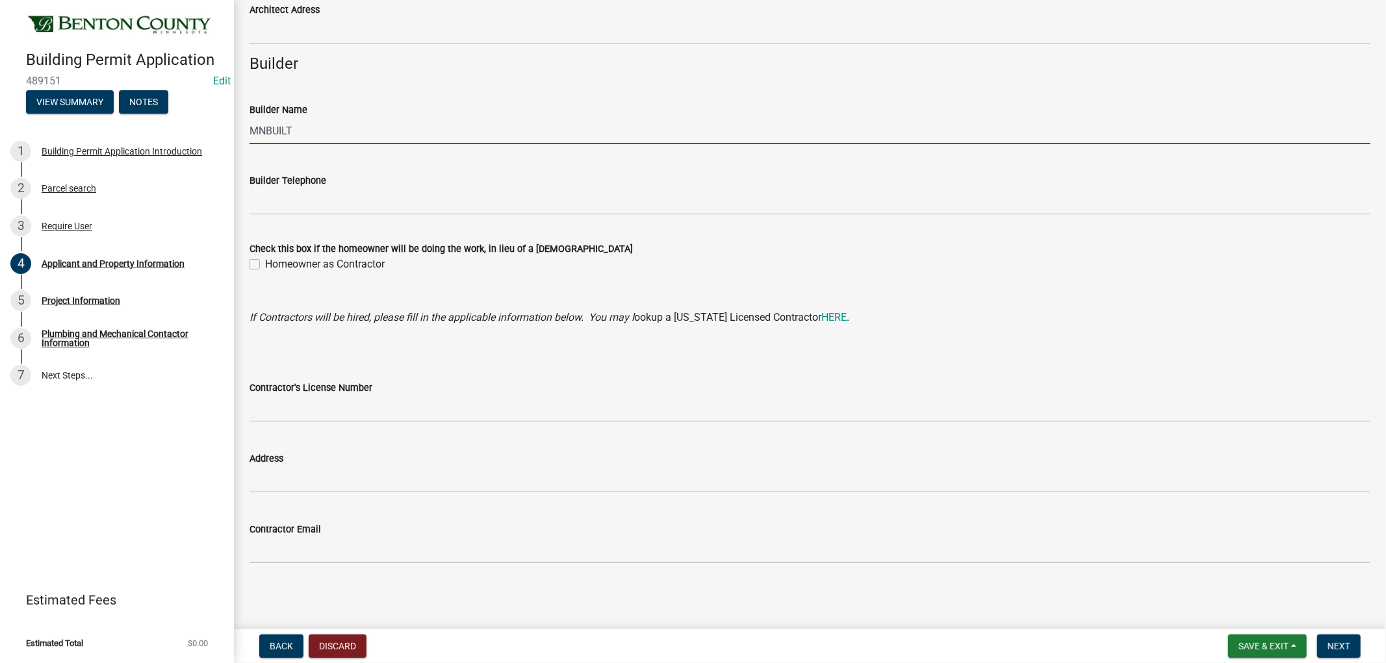
type input "MNBUILT"
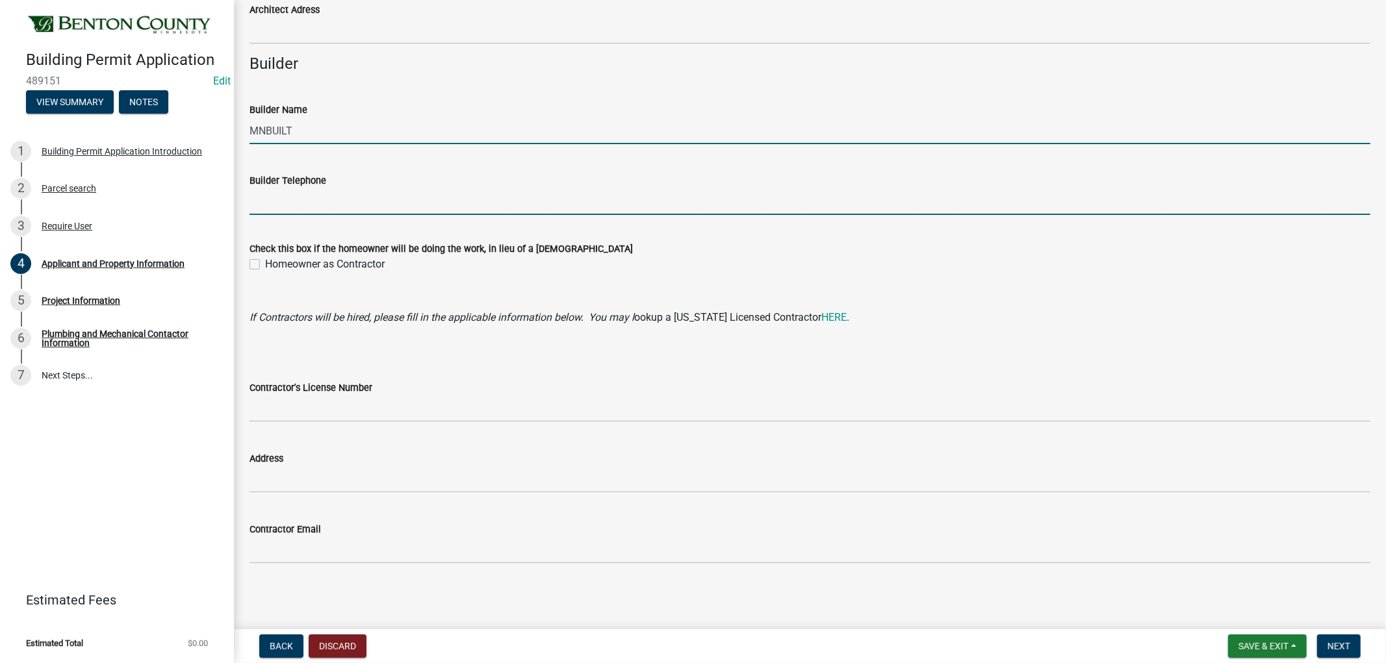
click at [290, 209] on input "Builder Telephone" at bounding box center [809, 201] width 1121 height 27
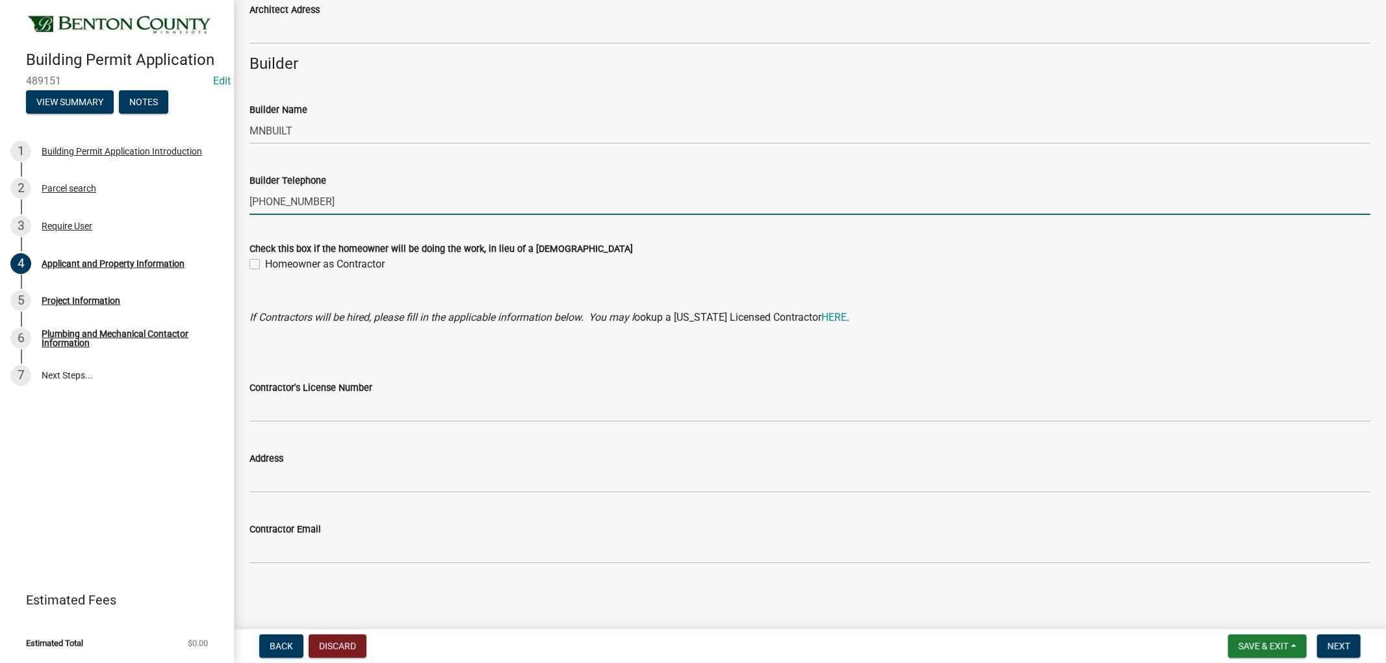
click at [255, 200] on input "[PHONE_NUMBER]" at bounding box center [809, 201] width 1121 height 27
click at [319, 206] on input "[PHONE_NUMBER]" at bounding box center [809, 201] width 1121 height 27
type input "[PHONE_NUMBER]"
click at [1349, 643] on span "Next" at bounding box center [1338, 646] width 23 height 10
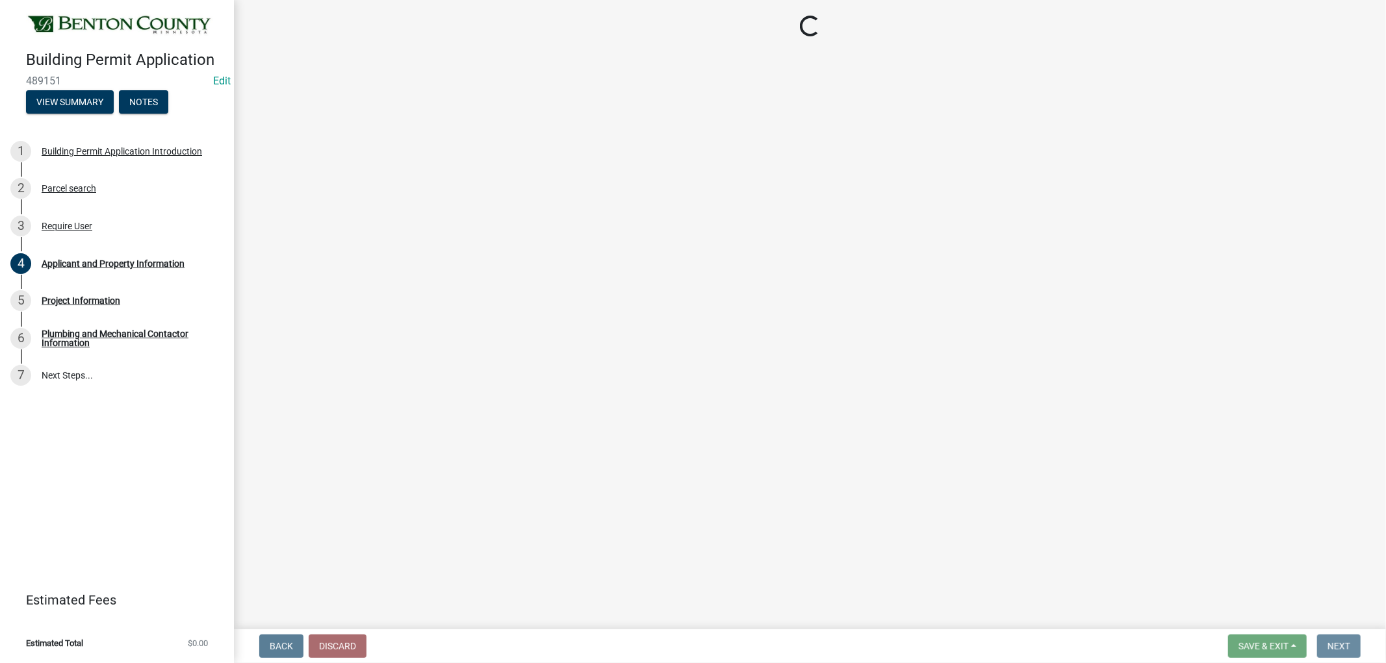
scroll to position [0, 0]
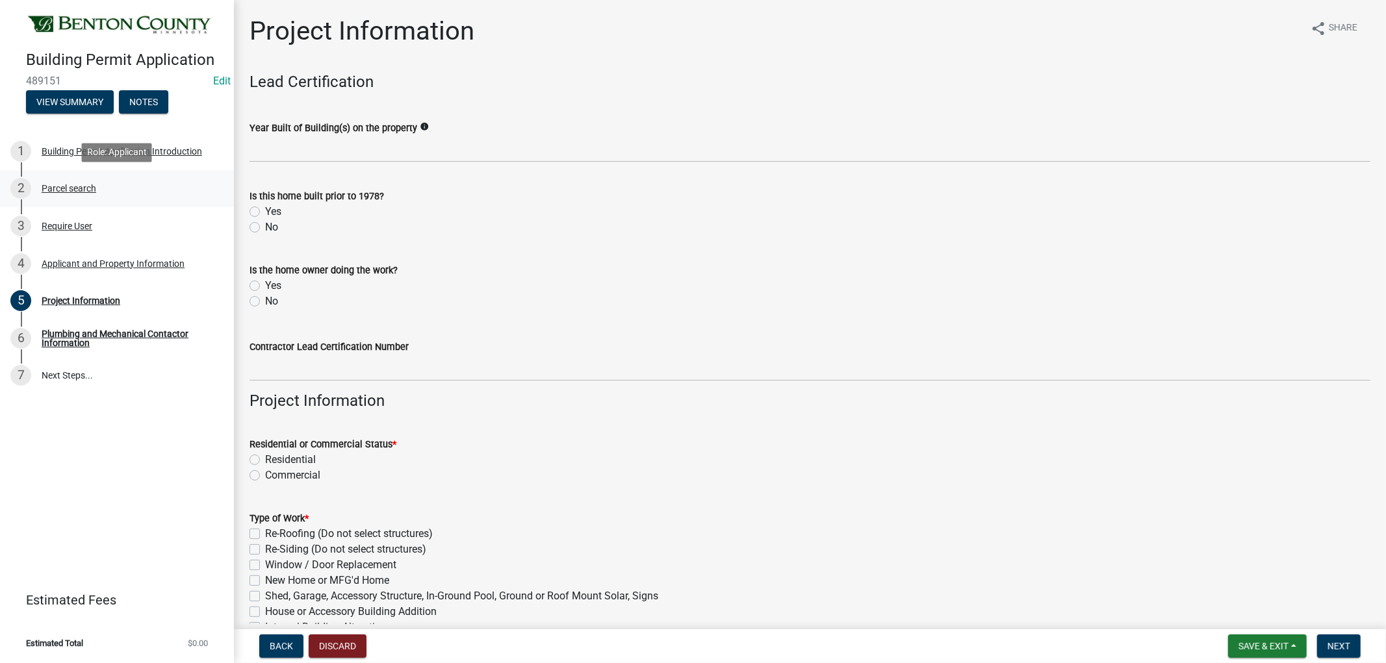
click at [78, 186] on div "Parcel search" at bounding box center [69, 188] width 55 height 9
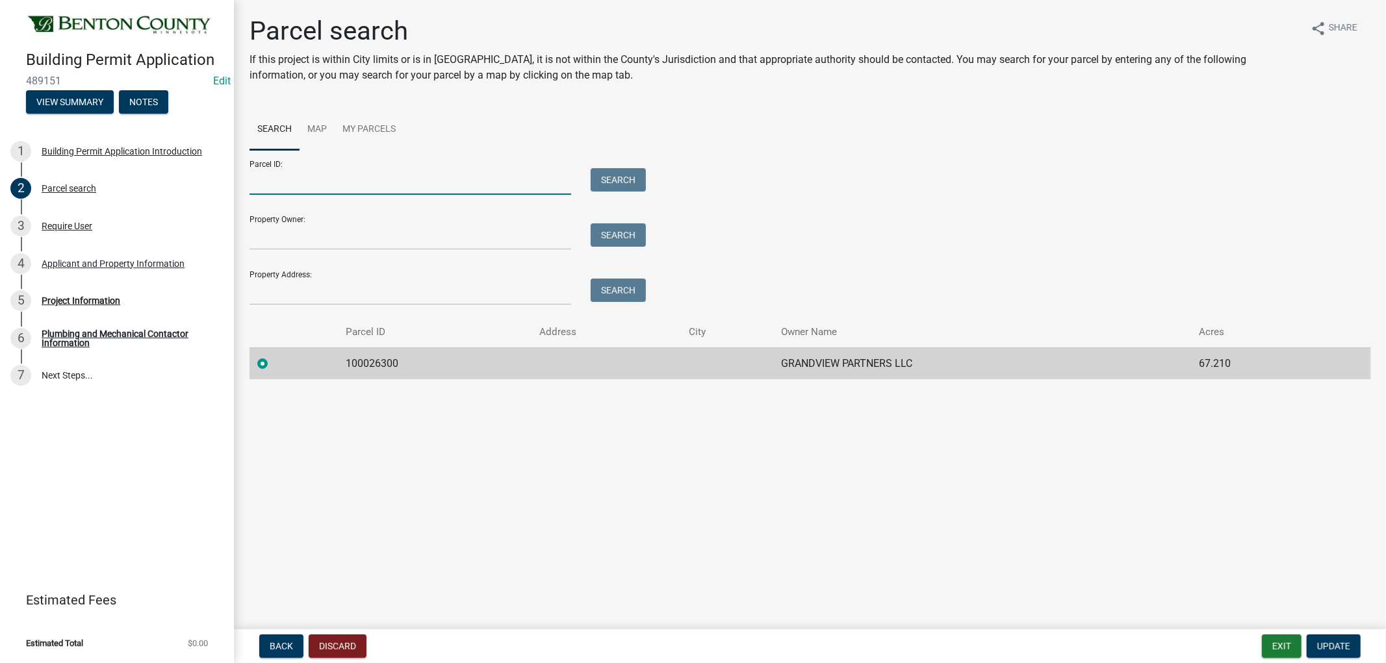
click at [325, 190] on input "Parcel ID:" at bounding box center [410, 181] width 322 height 27
type input "100068800"
click at [613, 185] on button "Search" at bounding box center [618, 179] width 55 height 23
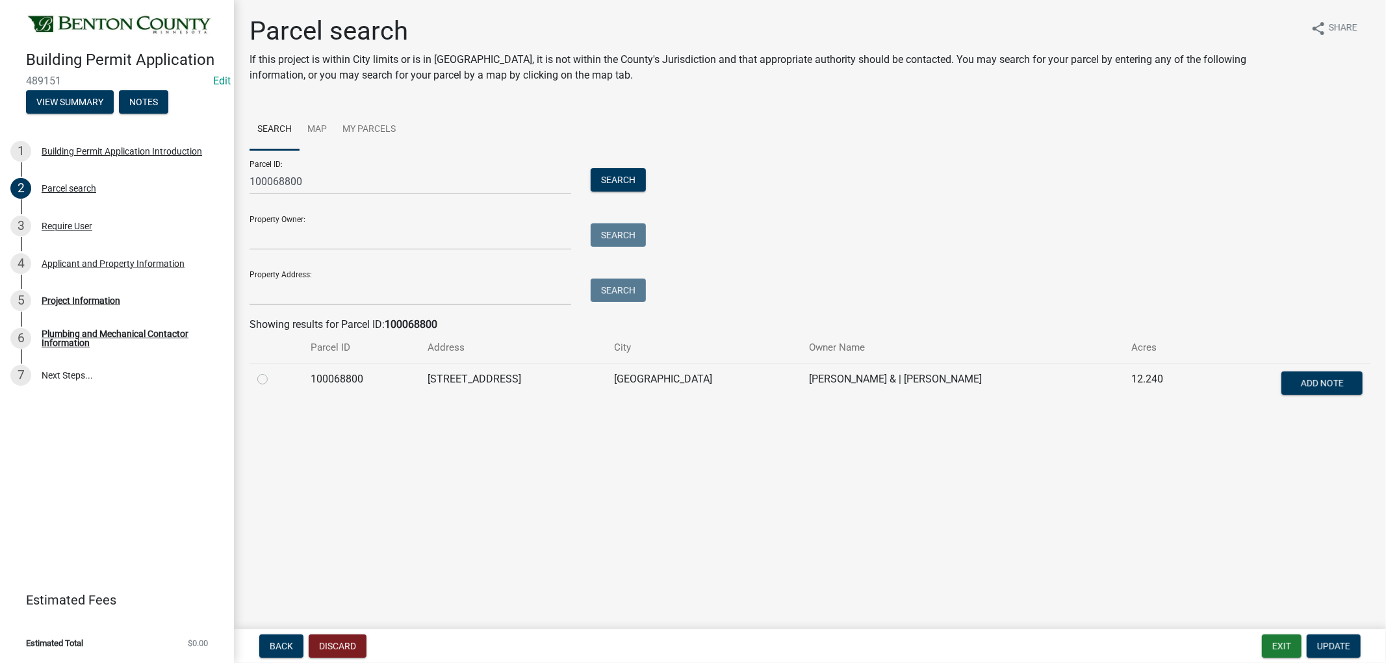
click at [273, 372] on label at bounding box center [273, 372] width 0 height 0
click at [273, 380] on input "radio" at bounding box center [277, 376] width 8 height 8
radio input "true"
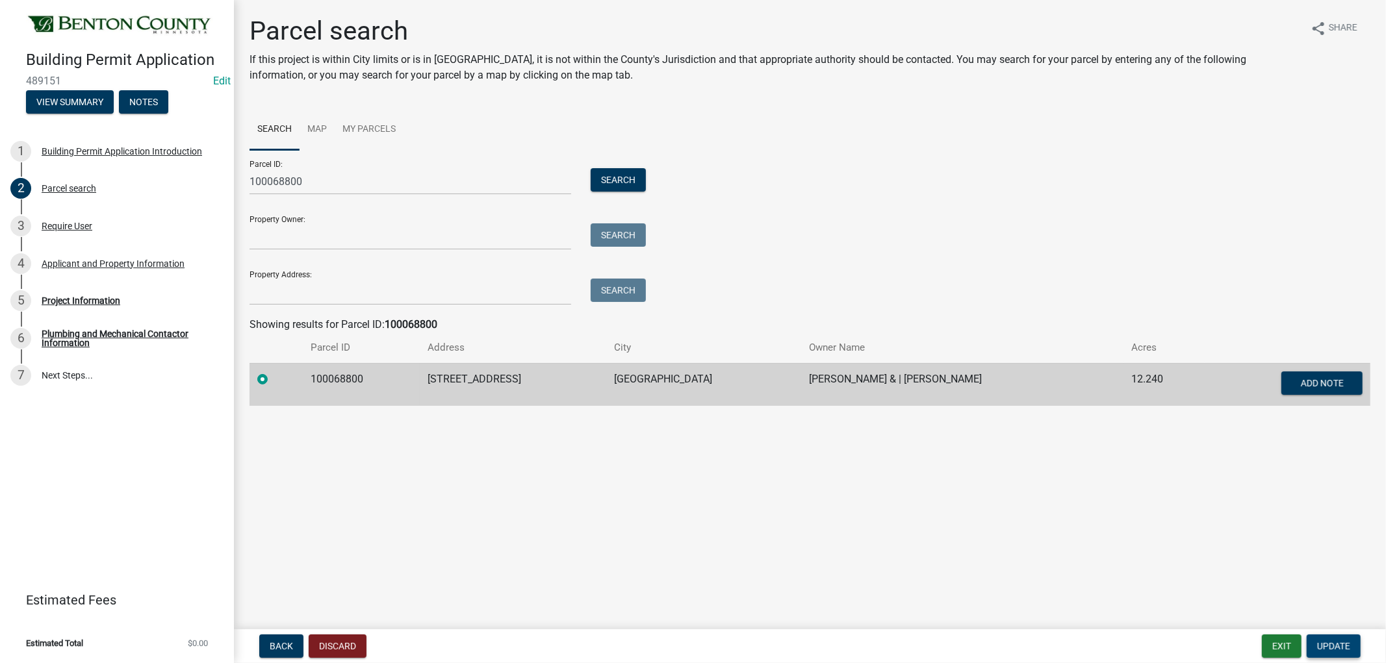
click at [1344, 644] on span "Update" at bounding box center [1333, 646] width 33 height 10
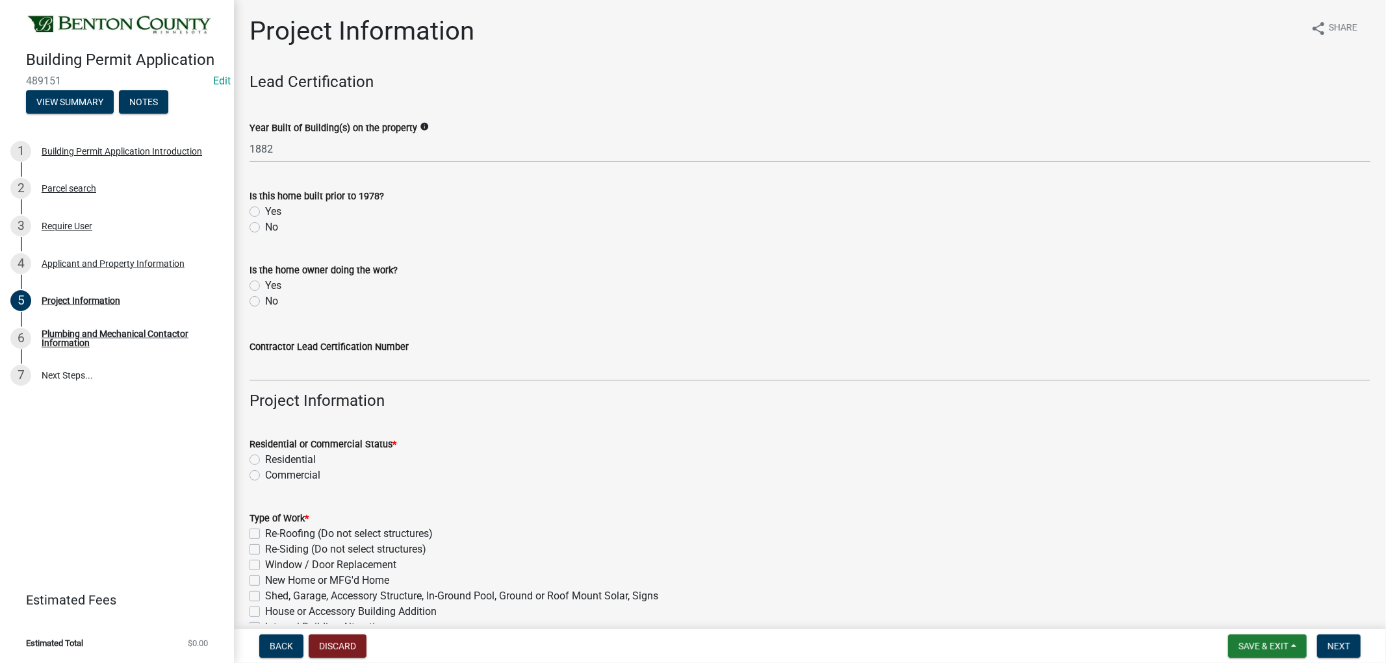
click at [265, 209] on label "Yes" at bounding box center [273, 212] width 16 height 16
click at [265, 209] on input "Yes" at bounding box center [269, 208] width 8 height 8
radio input "true"
click at [265, 225] on label "No" at bounding box center [271, 228] width 13 height 16
click at [265, 225] on input "No" at bounding box center [269, 224] width 8 height 8
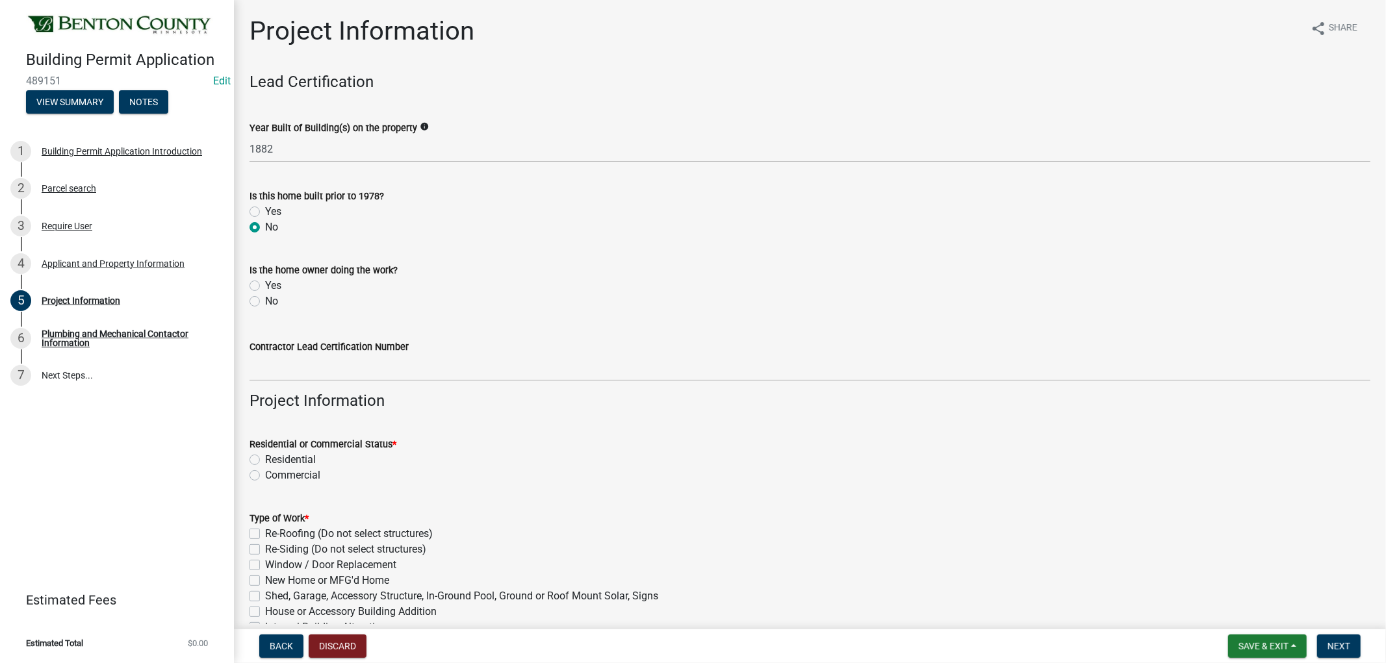
radio input "true"
click at [265, 303] on label "No" at bounding box center [271, 302] width 13 height 16
click at [265, 302] on input "No" at bounding box center [269, 298] width 8 height 8
radio input "true"
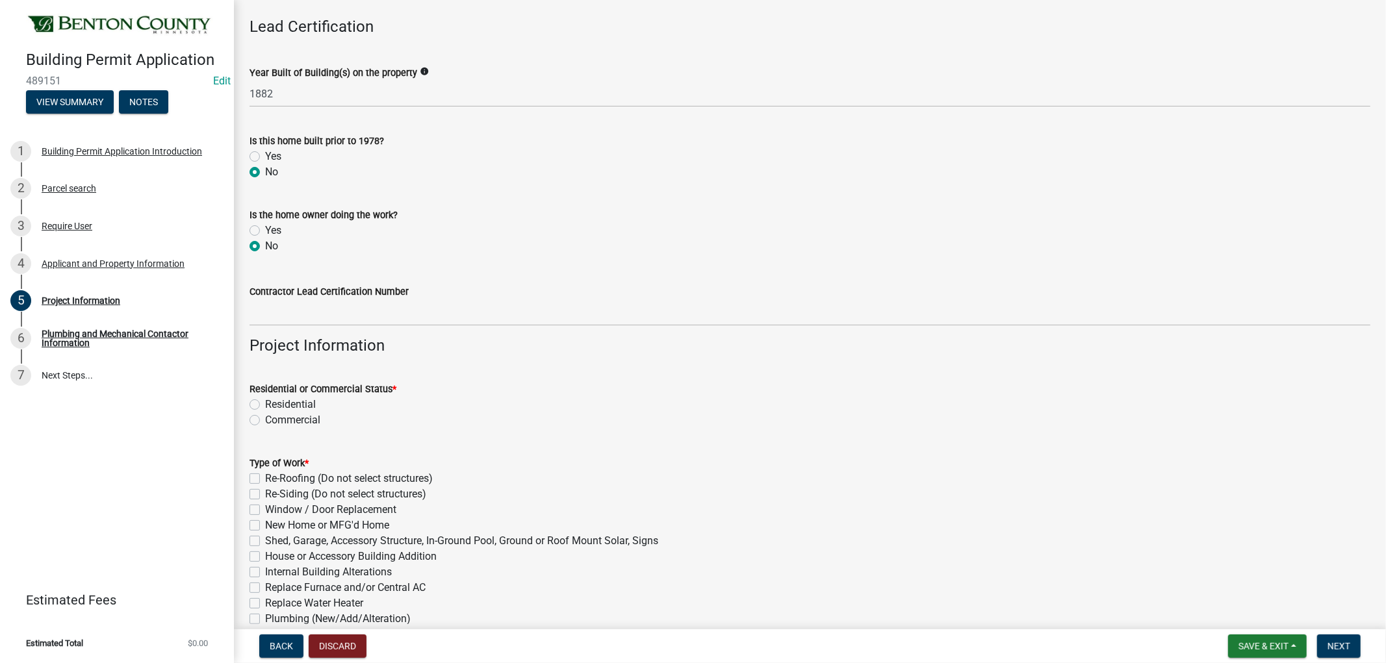
scroll to position [144, 0]
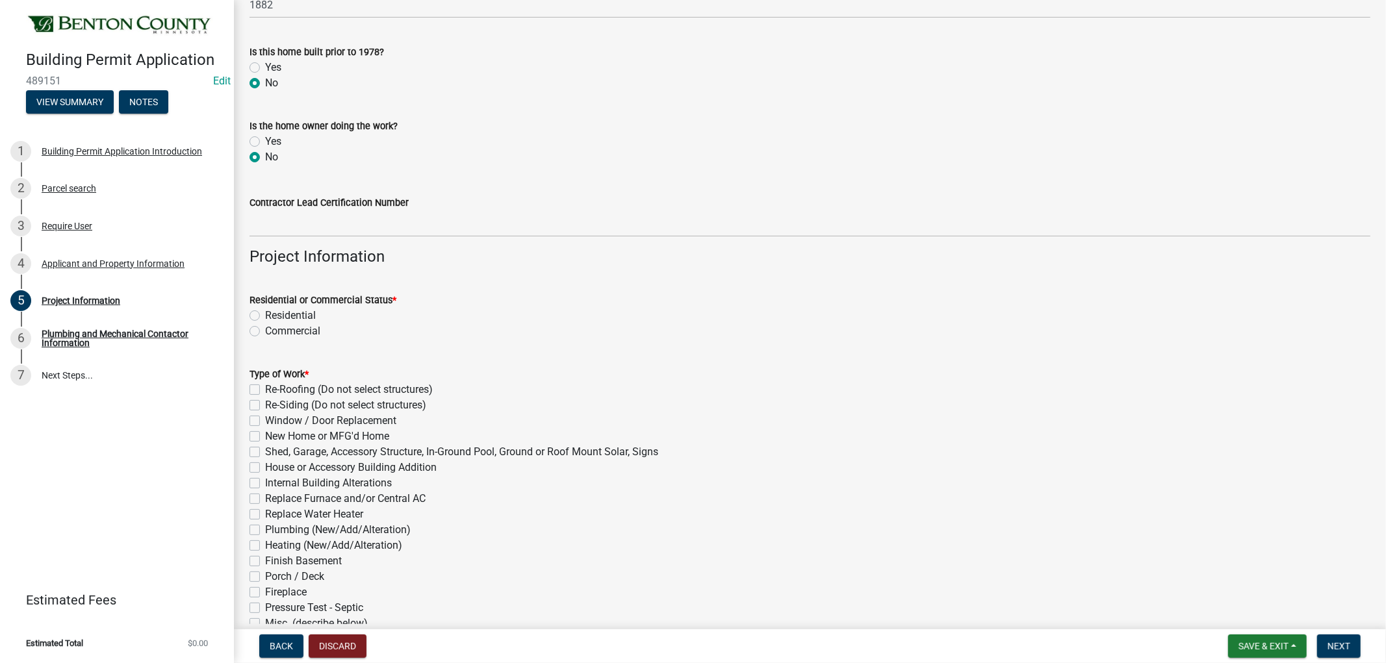
click at [265, 314] on label "Residential" at bounding box center [290, 316] width 51 height 16
click at [265, 314] on input "Residential" at bounding box center [269, 312] width 8 height 8
radio input "true"
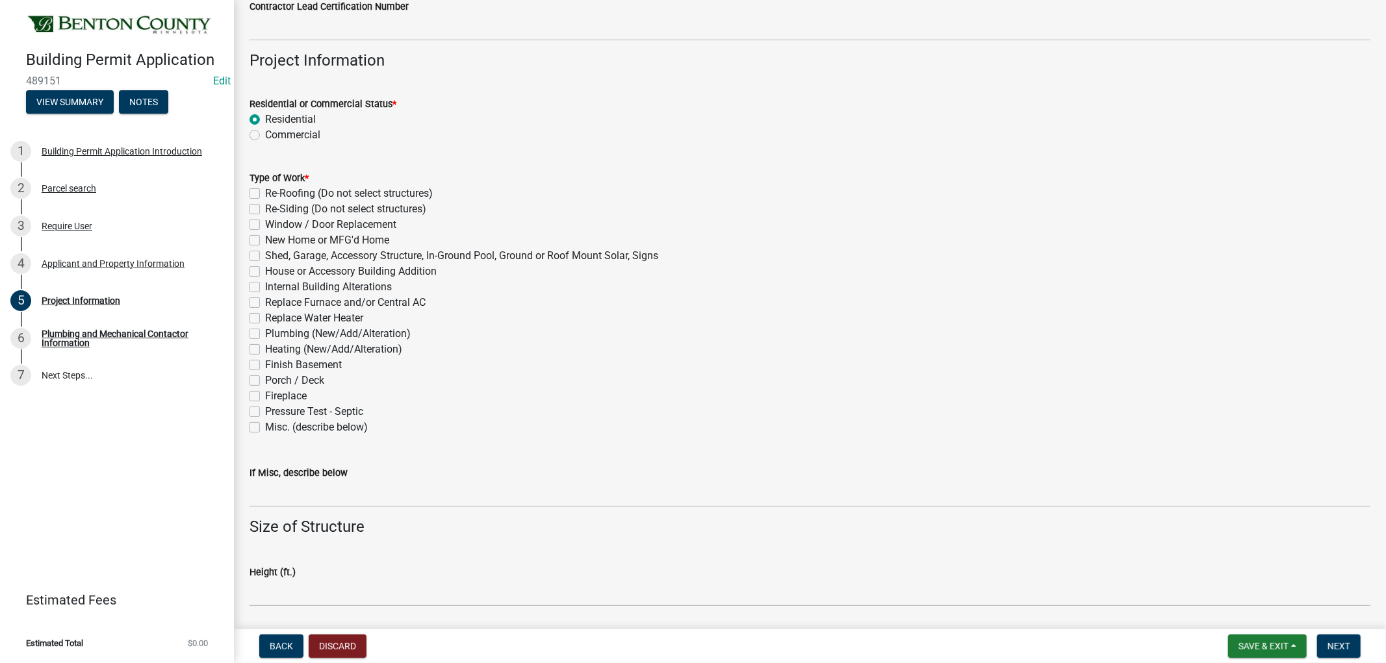
scroll to position [361, 0]
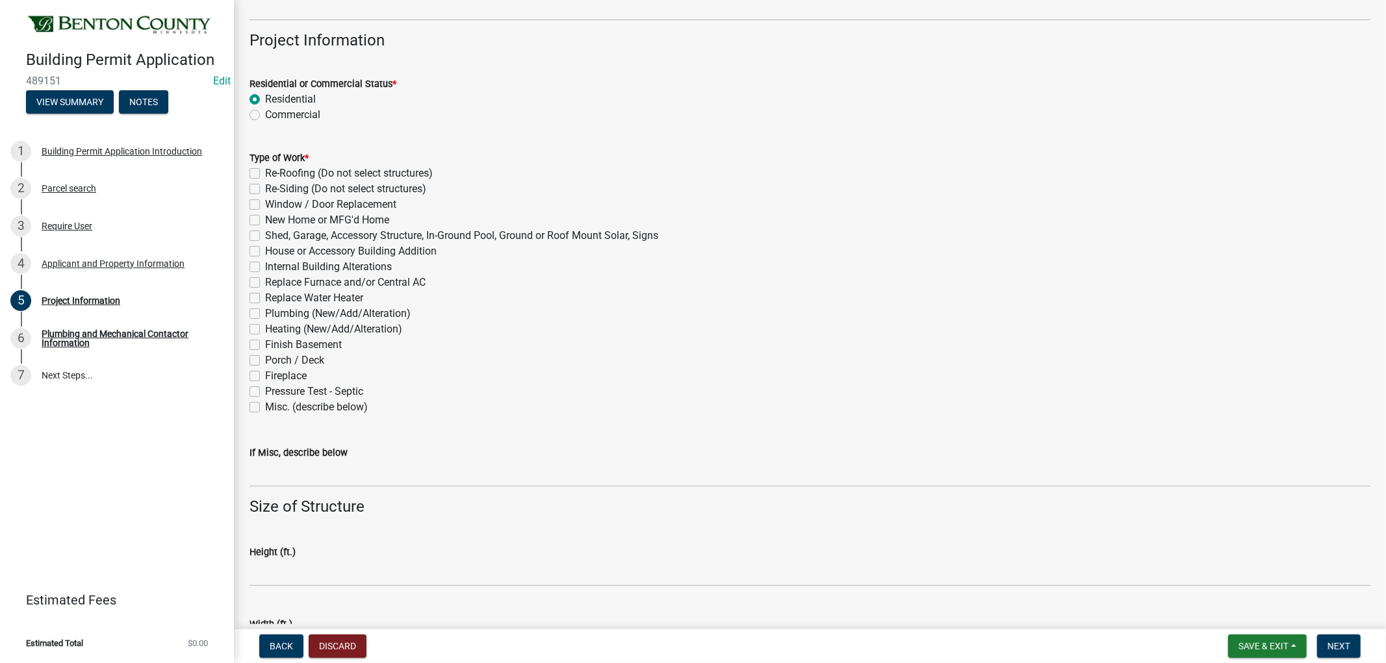
click at [265, 251] on label "House or Accessory Building Addition" at bounding box center [351, 252] width 172 height 16
click at [265, 251] on input "House or Accessory Building Addition" at bounding box center [269, 248] width 8 height 8
checkbox input "true"
checkbox input "false"
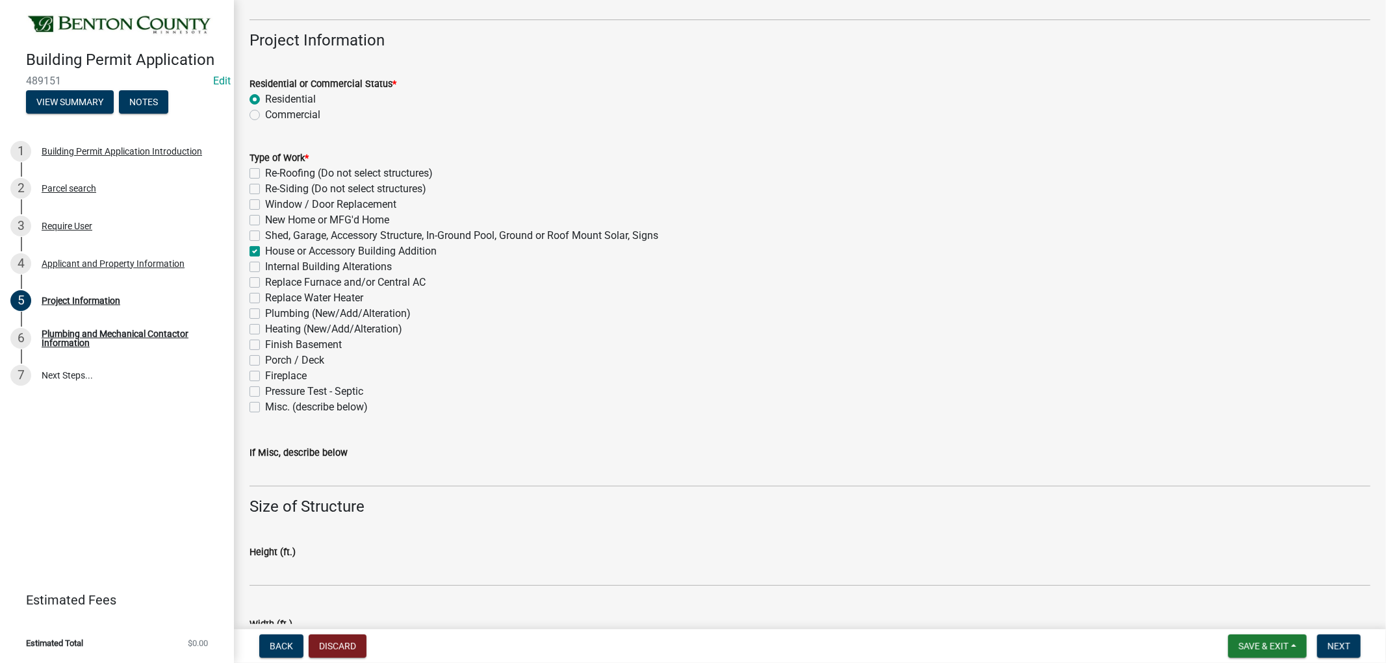
checkbox input "false"
checkbox input "true"
checkbox input "false"
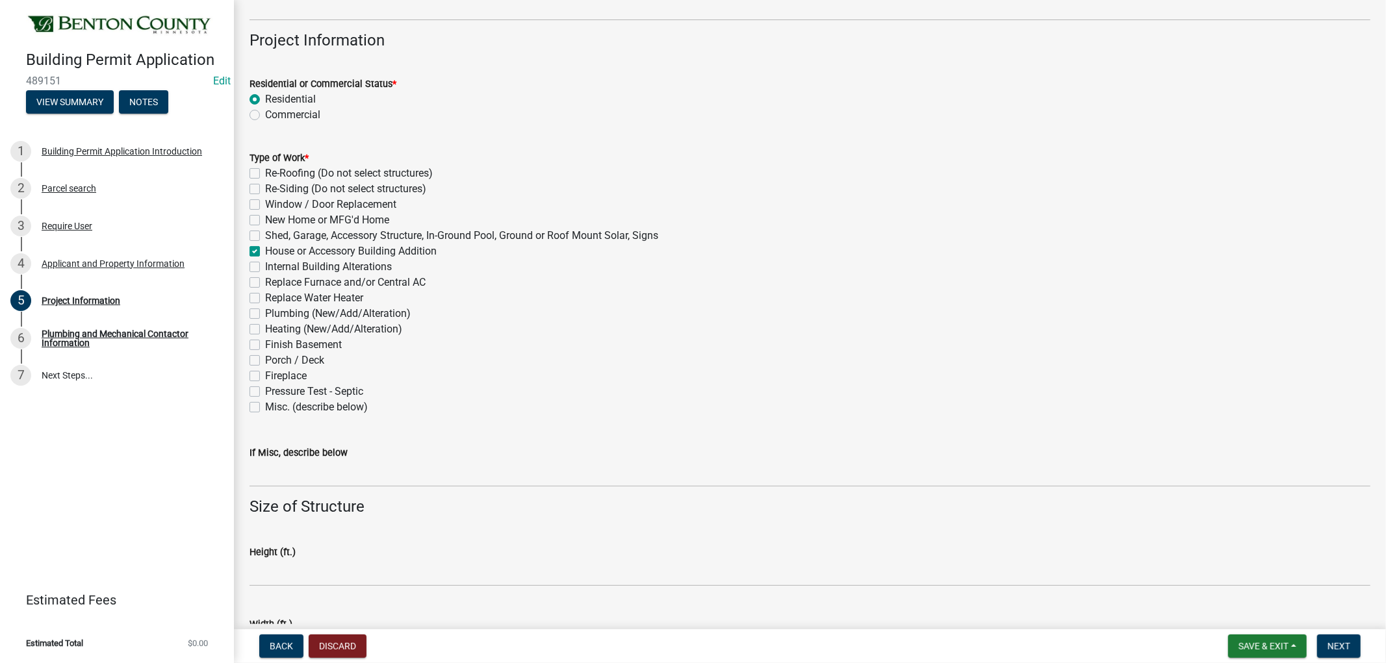
checkbox input "false"
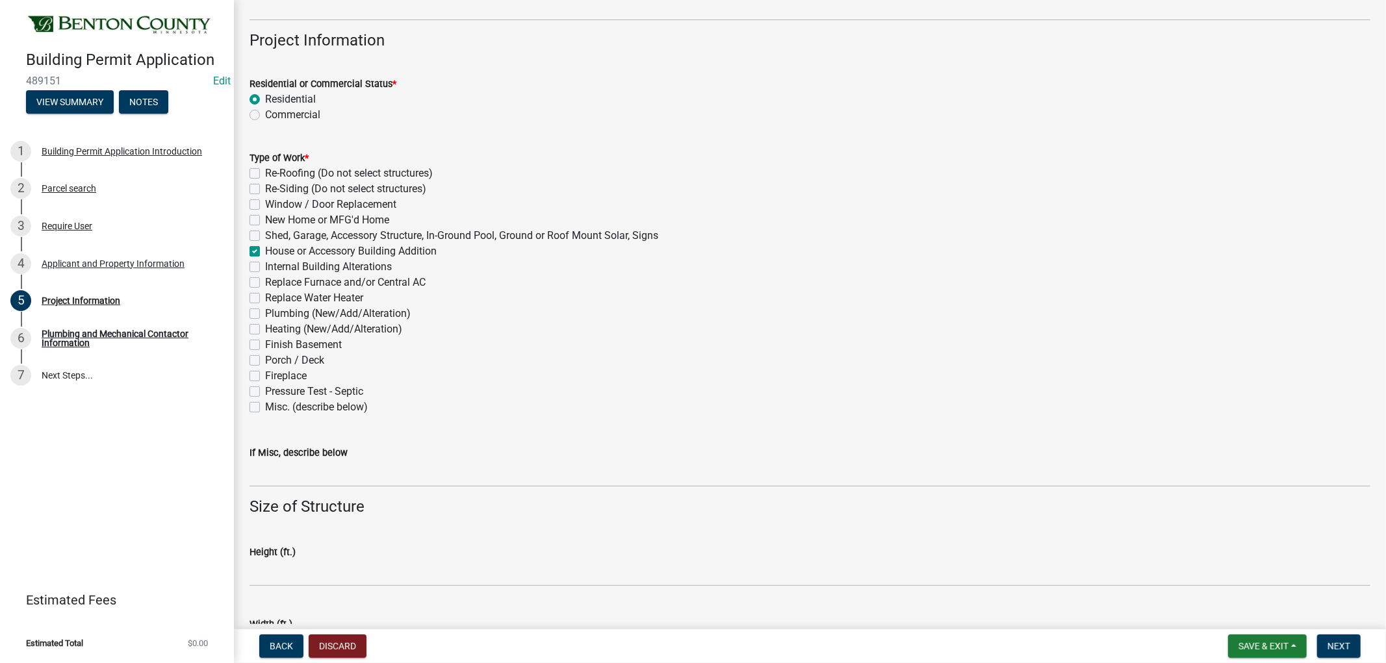
checkbox input "false"
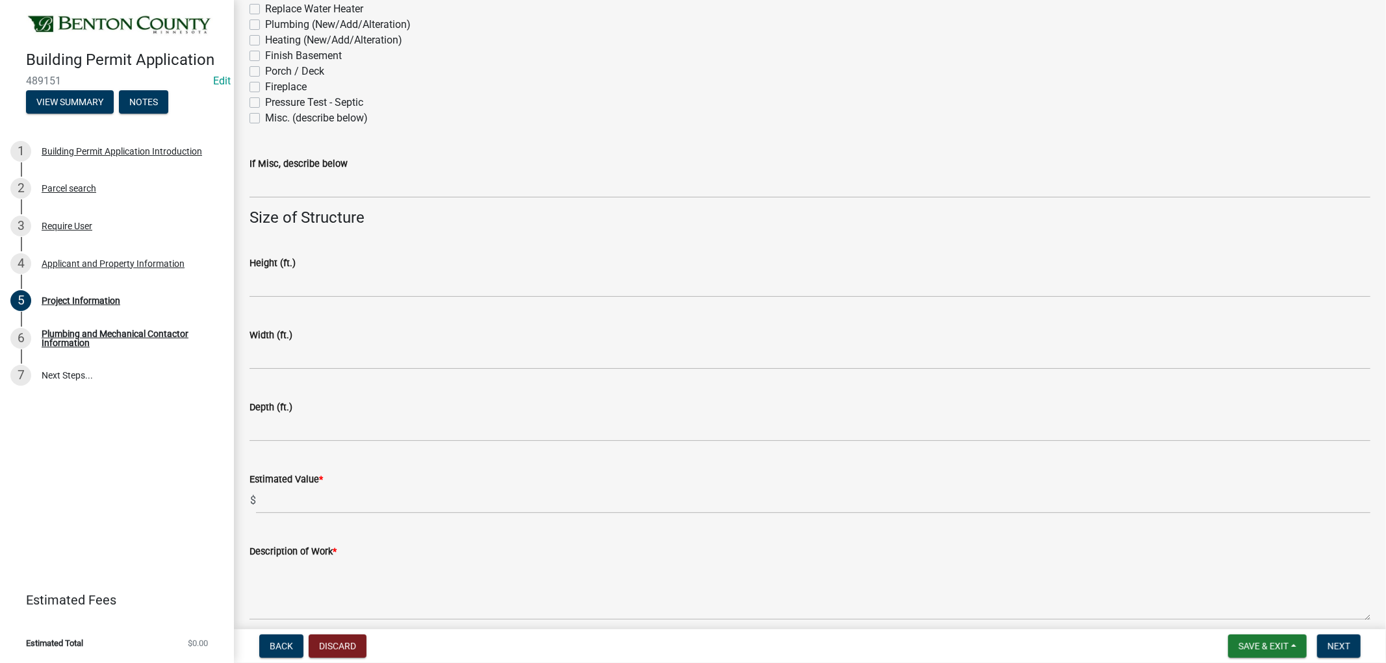
scroll to position [706, 0]
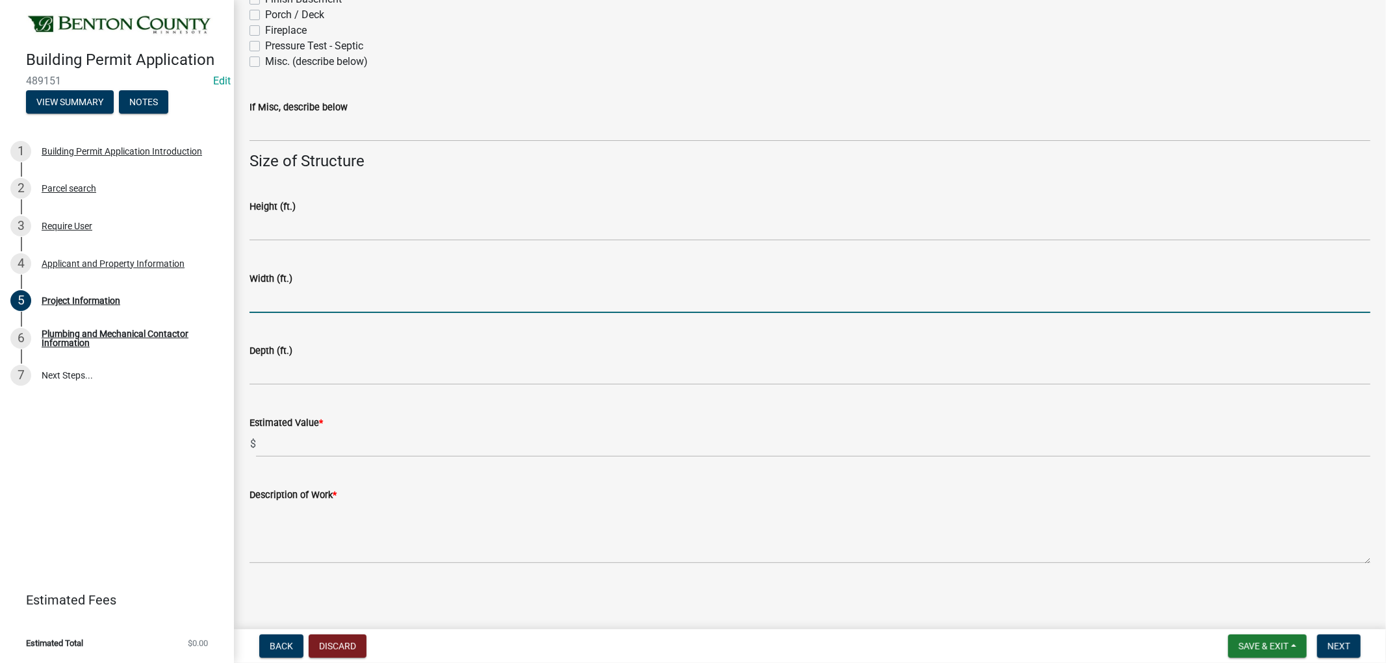
click at [275, 300] on input "text" at bounding box center [809, 300] width 1121 height 27
type input "18"
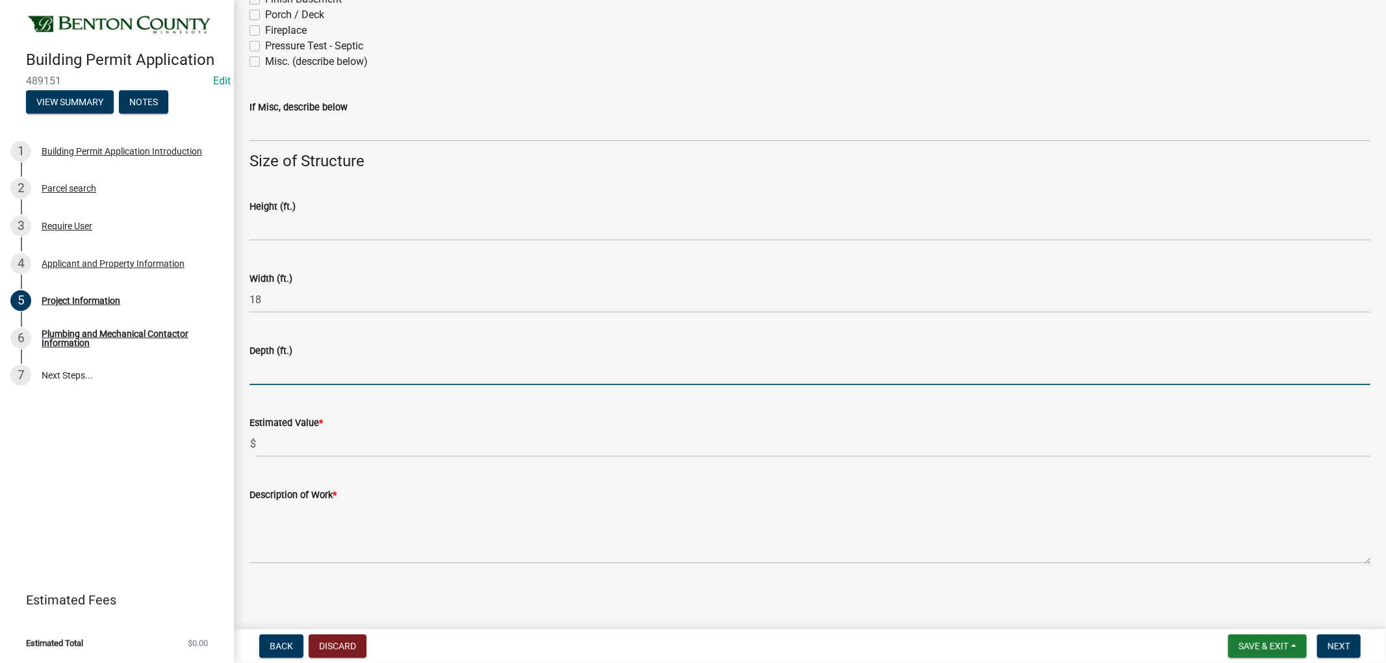
click at [309, 377] on input "text" at bounding box center [809, 372] width 1121 height 27
type input "30"
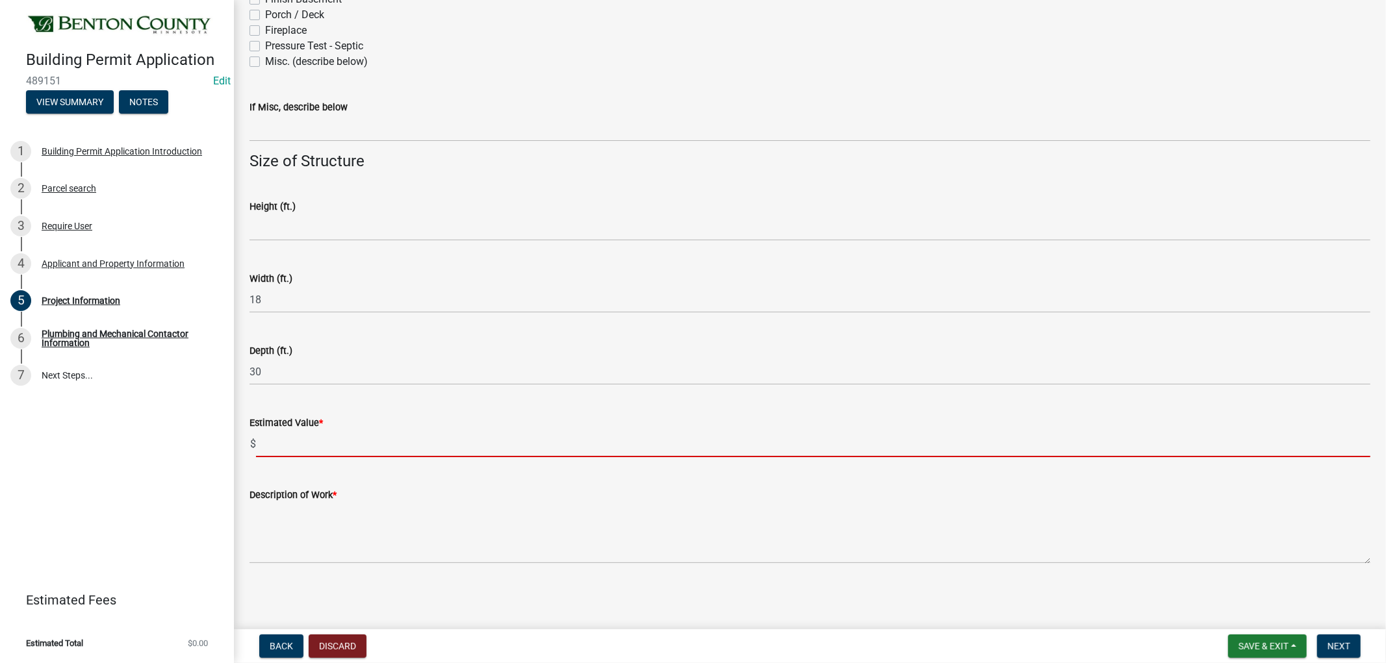
click at [276, 435] on input "text" at bounding box center [813, 444] width 1114 height 27
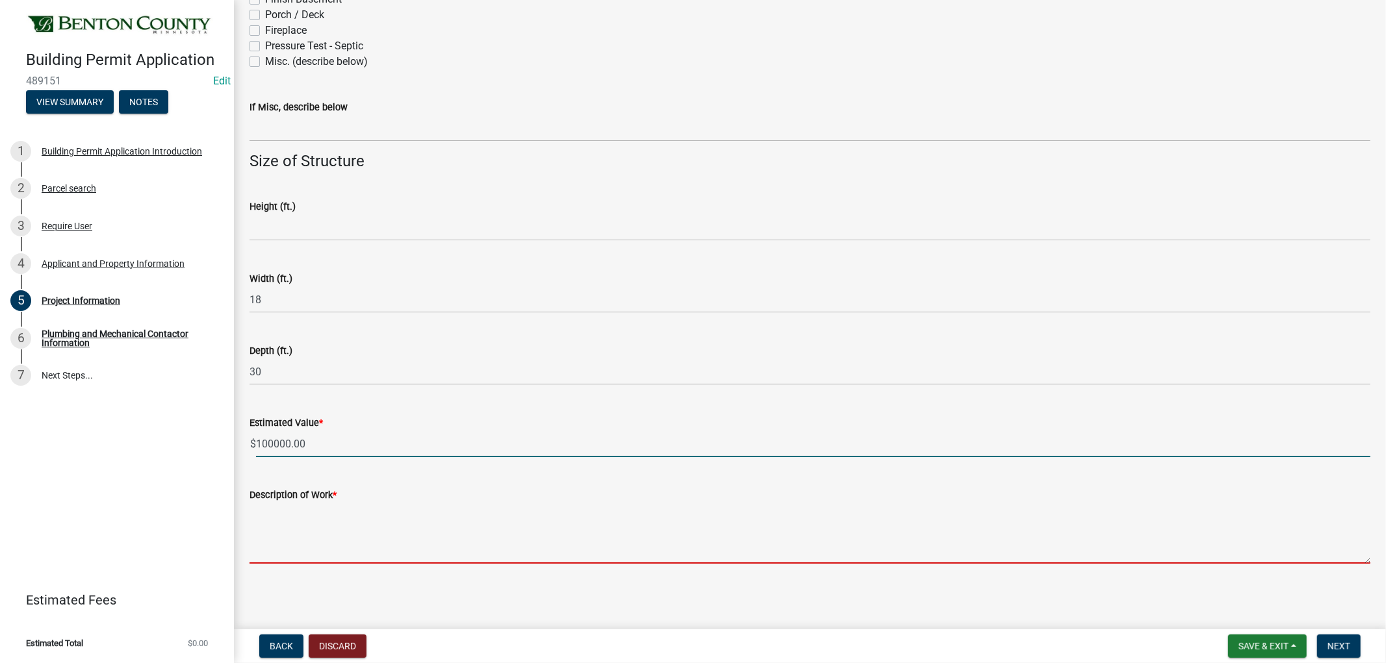
type input "100000"
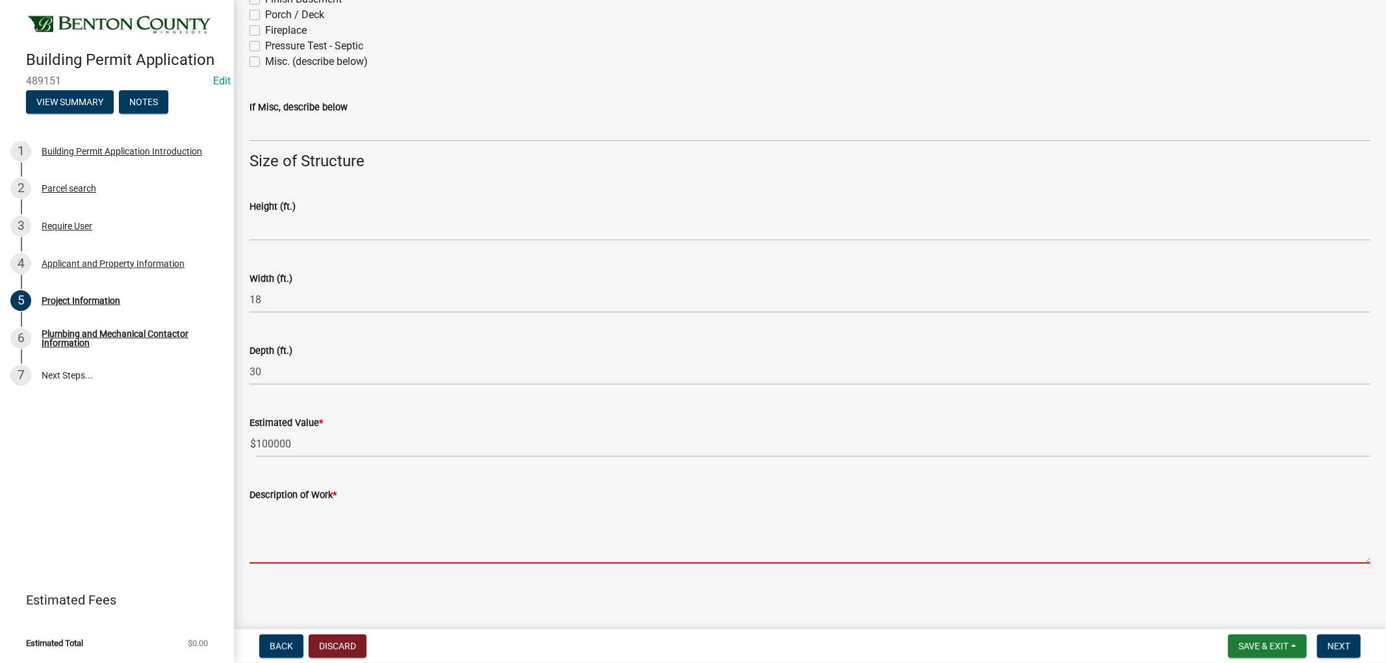
click at [270, 543] on textarea "Description of Work *" at bounding box center [809, 533] width 1121 height 61
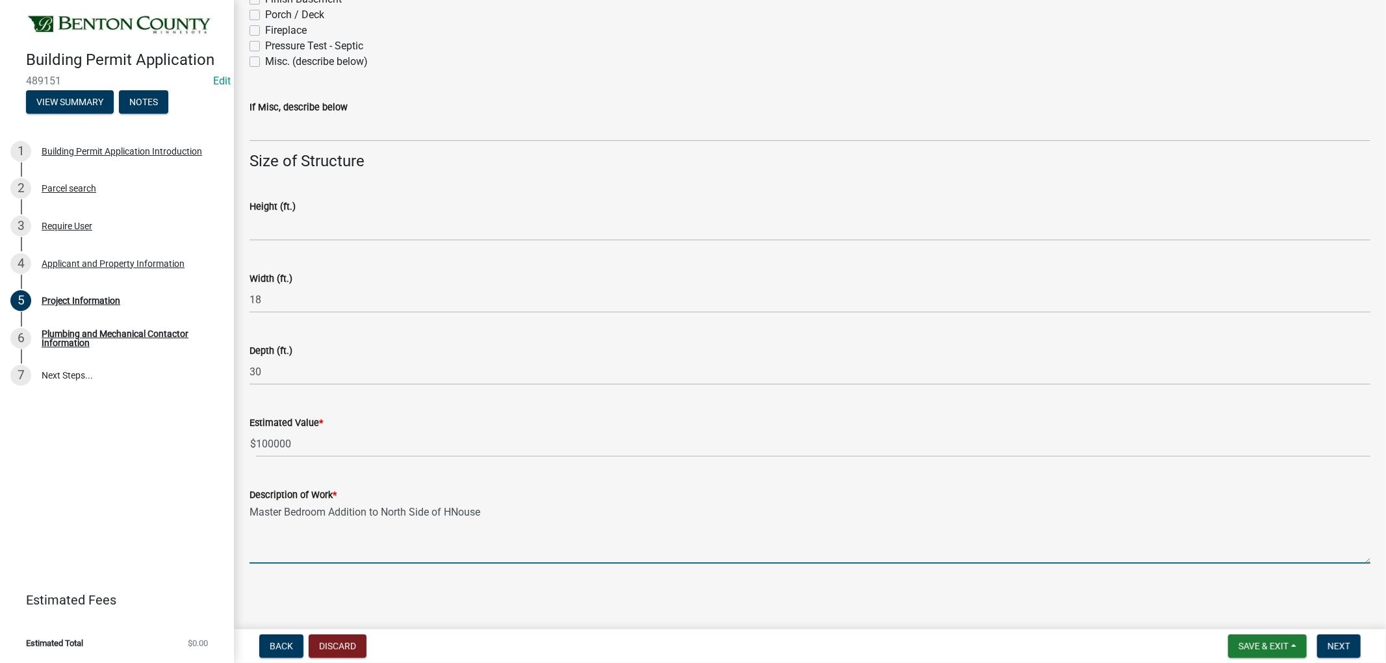
click at [461, 510] on textarea "Master Bedroom Addition to North Side of HNouse" at bounding box center [809, 533] width 1121 height 61
type textarea "Master Bedroom Addition to [GEOGRAPHIC_DATA] of House"
click at [1344, 653] on button "Next" at bounding box center [1339, 646] width 44 height 23
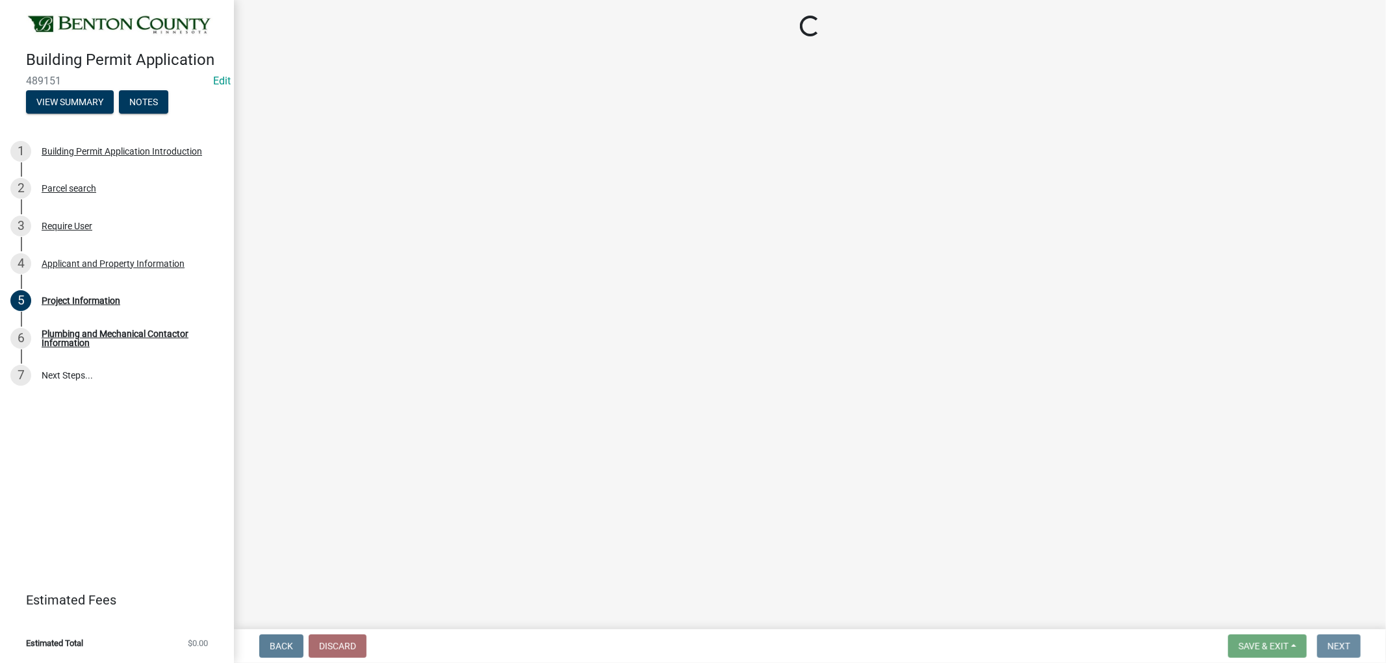
scroll to position [0, 0]
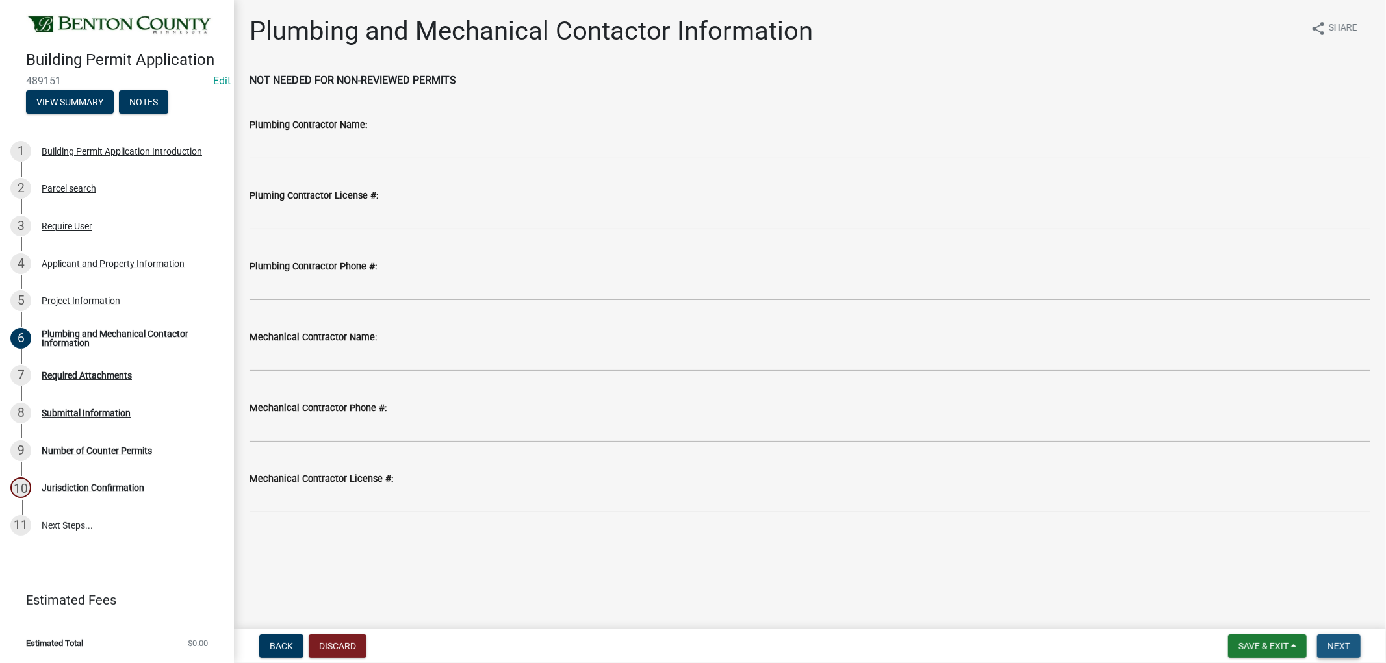
click at [1342, 641] on span "Next" at bounding box center [1338, 646] width 23 height 10
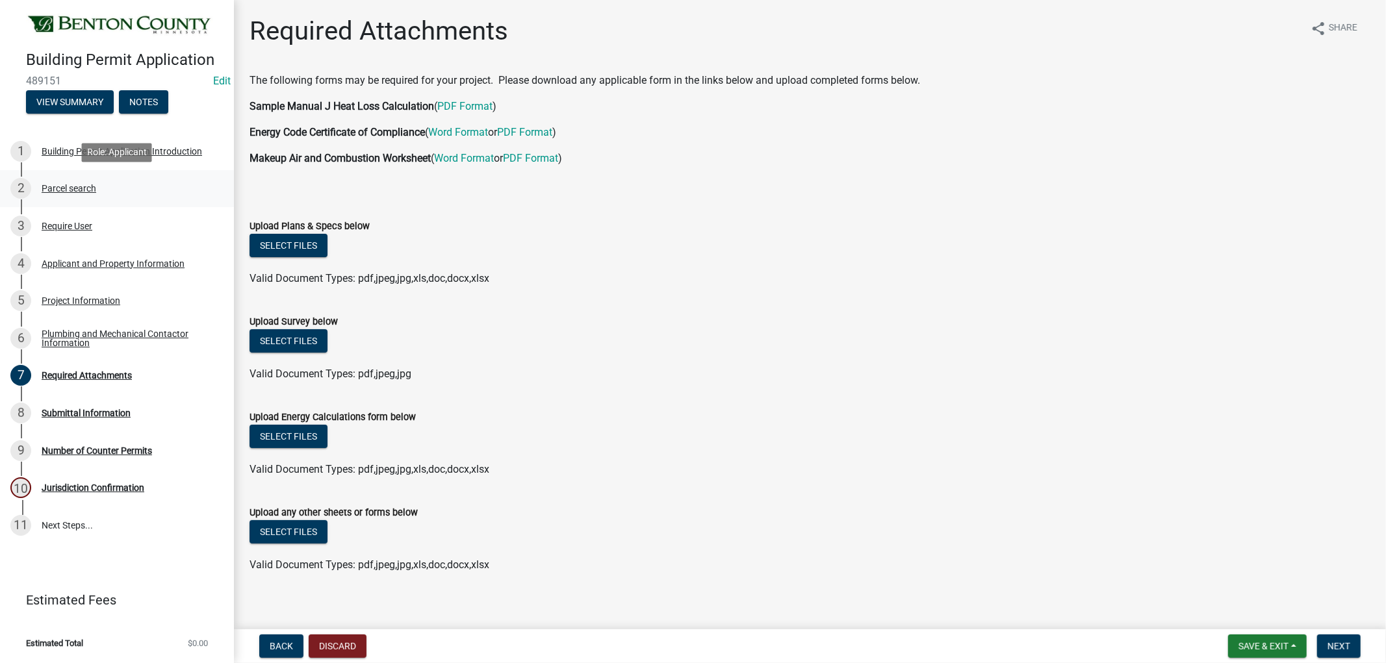
click at [83, 184] on div "Parcel search" at bounding box center [69, 188] width 55 height 9
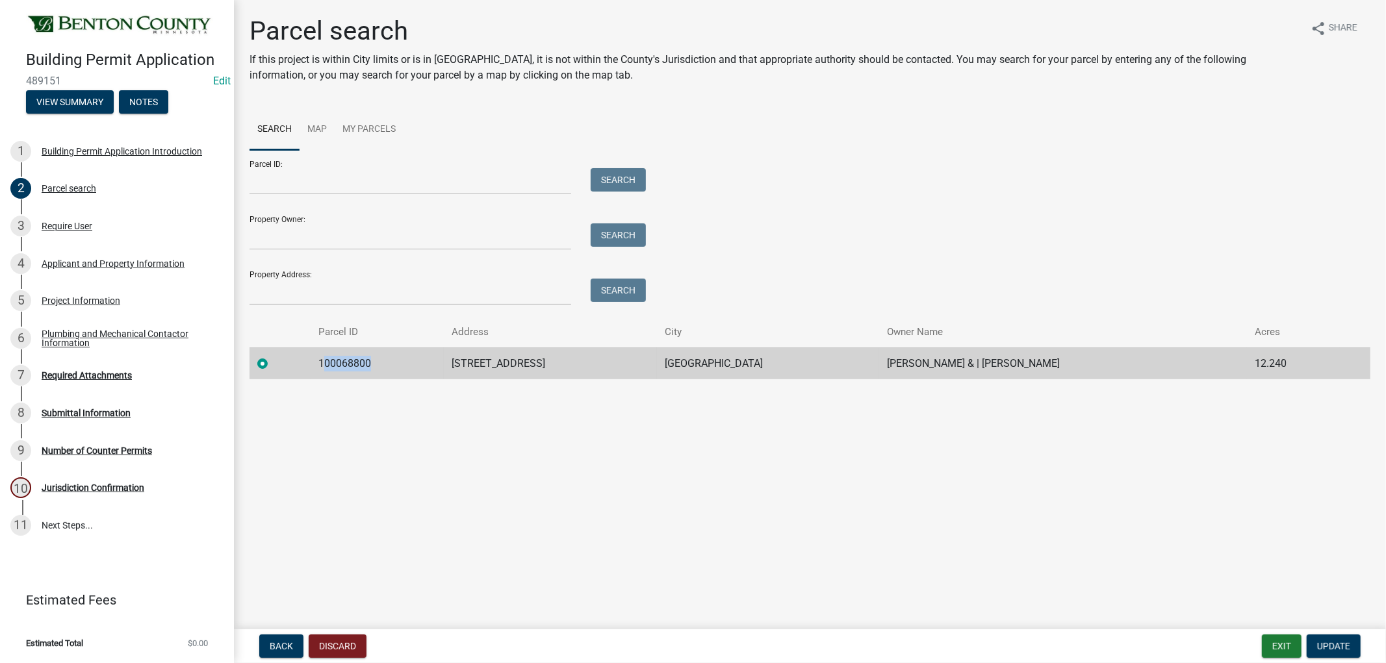
drag, startPoint x: 381, startPoint y: 362, endPoint x: 326, endPoint y: 354, distance: 55.8
click at [326, 354] on td "100068800" at bounding box center [377, 364] width 133 height 32
drag, startPoint x: 363, startPoint y: 361, endPoint x: 374, endPoint y: 359, distance: 11.9
click at [364, 359] on td "100068800" at bounding box center [377, 364] width 133 height 32
click at [378, 364] on td "100068800" at bounding box center [377, 364] width 133 height 32
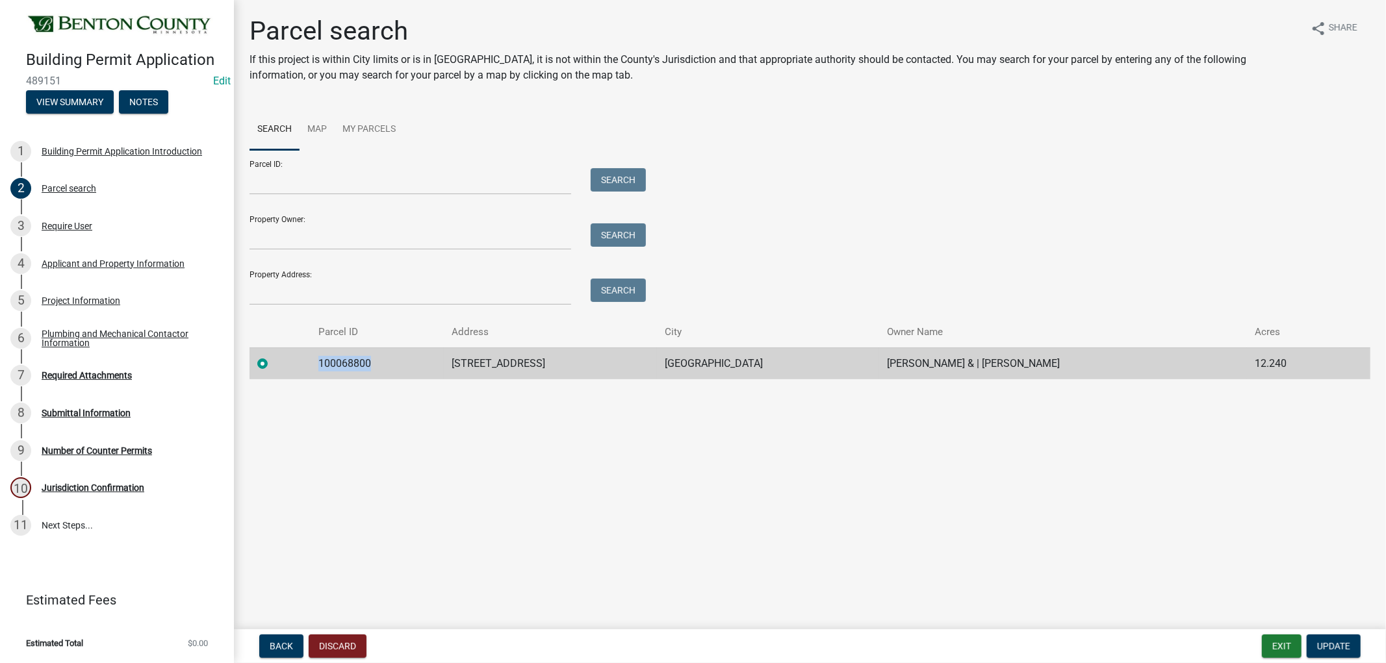
drag, startPoint x: 381, startPoint y: 362, endPoint x: 314, endPoint y: 353, distance: 66.9
click at [314, 353] on td "100068800" at bounding box center [377, 364] width 133 height 32
copy td "100068800"
click at [99, 377] on div "Required Attachments" at bounding box center [87, 375] width 90 height 9
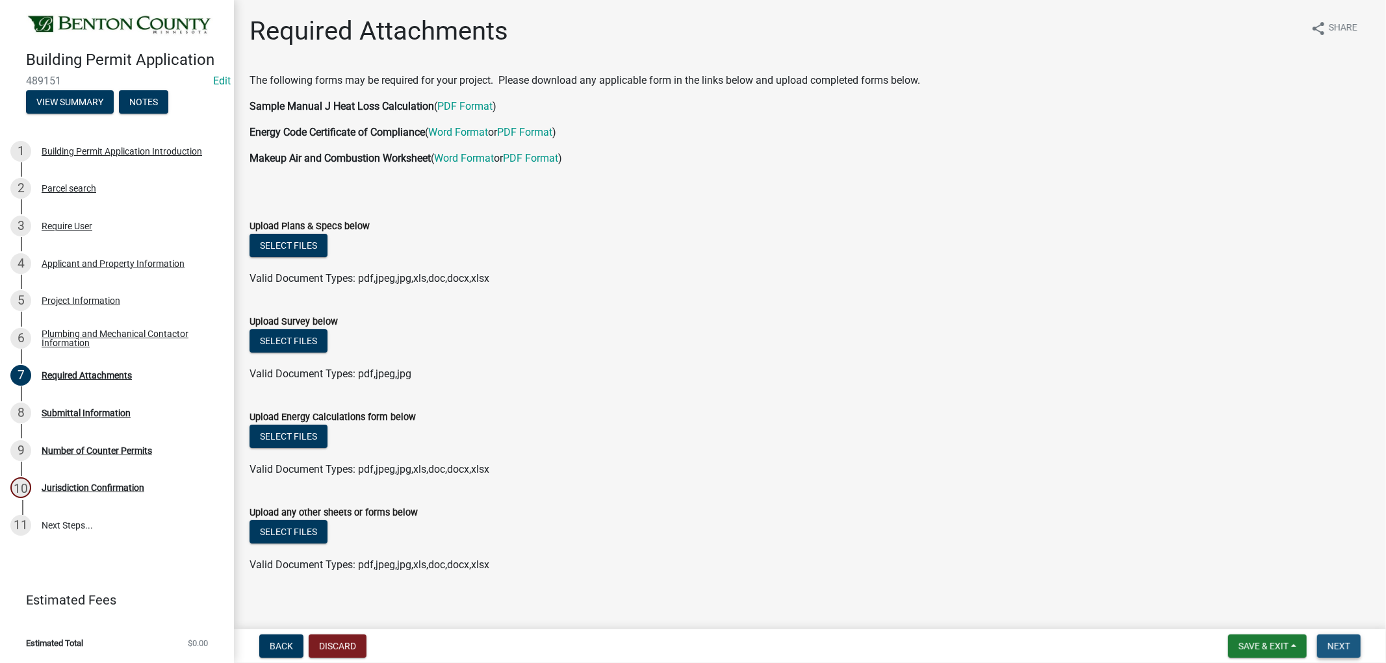
click at [1352, 635] on button "Next" at bounding box center [1339, 646] width 44 height 23
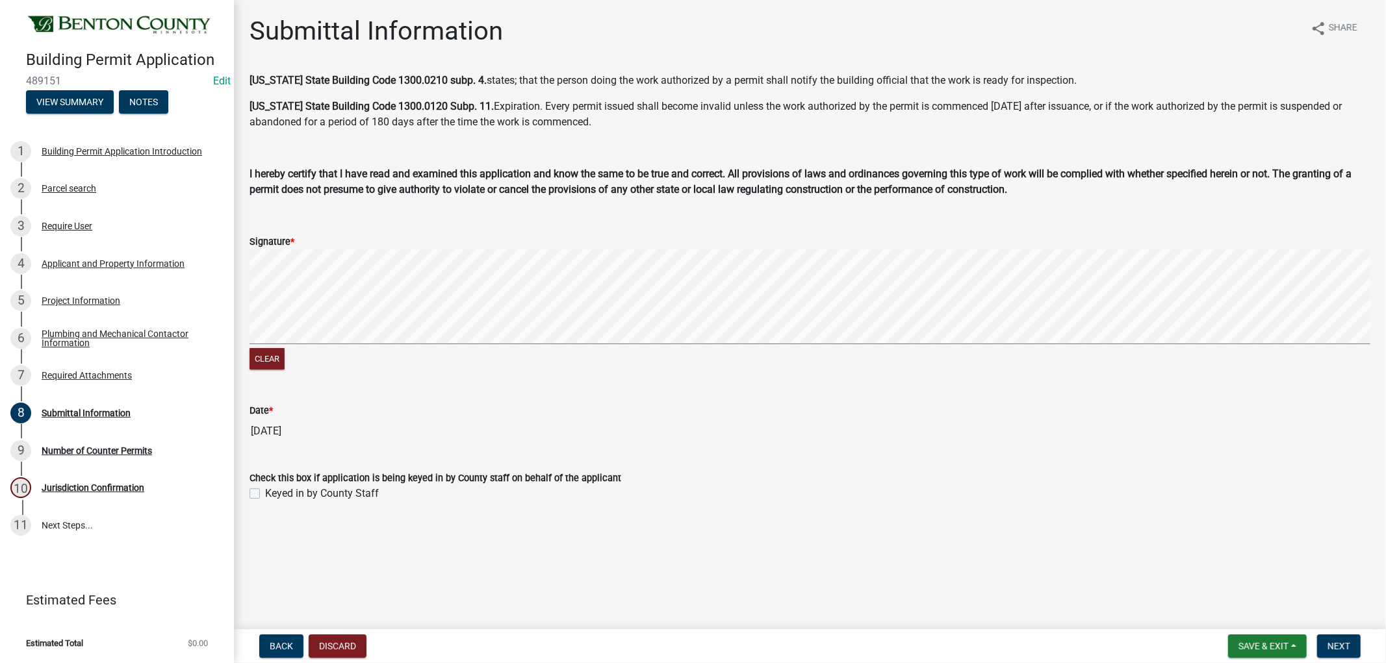
click at [254, 486] on div "Keyed in by County Staff" at bounding box center [809, 494] width 1121 height 16
click at [265, 494] on label "Keyed in by County Staff" at bounding box center [322, 494] width 114 height 16
click at [265, 494] on input "Keyed in by County Staff" at bounding box center [269, 490] width 8 height 8
checkbox input "true"
click at [1342, 645] on span "Next" at bounding box center [1338, 646] width 23 height 10
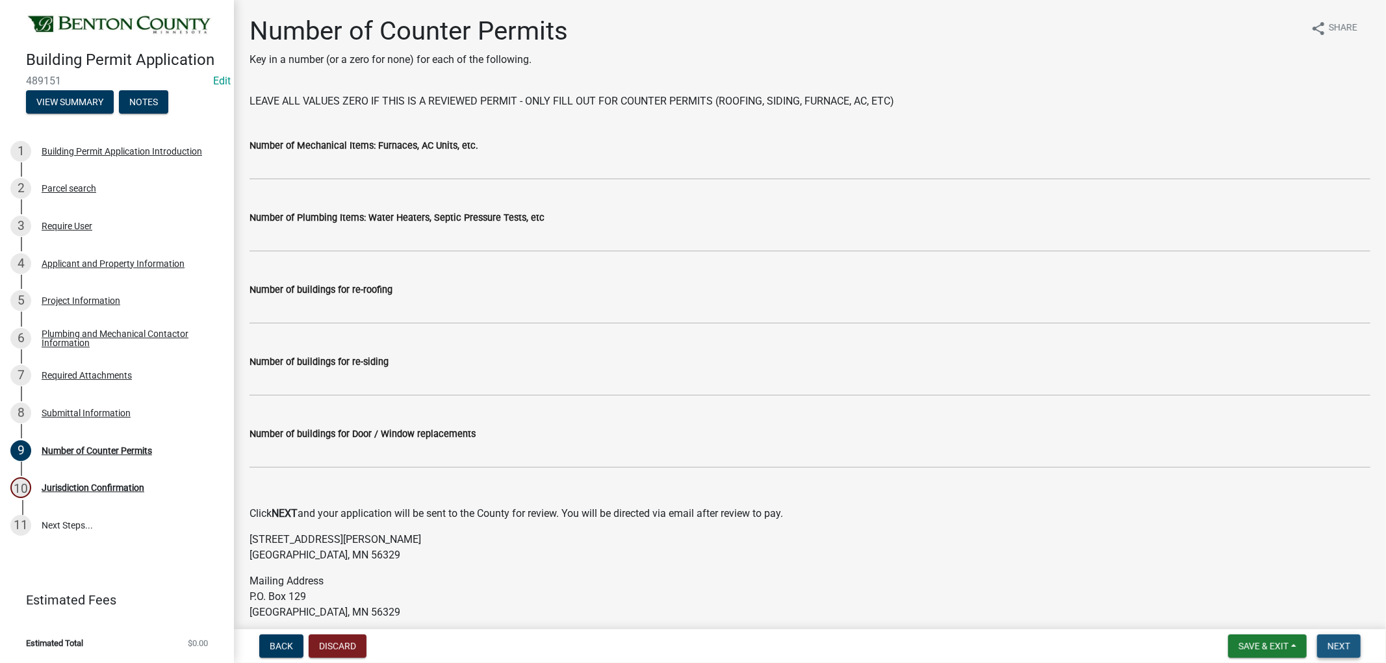
click at [1343, 645] on span "Next" at bounding box center [1338, 646] width 23 height 10
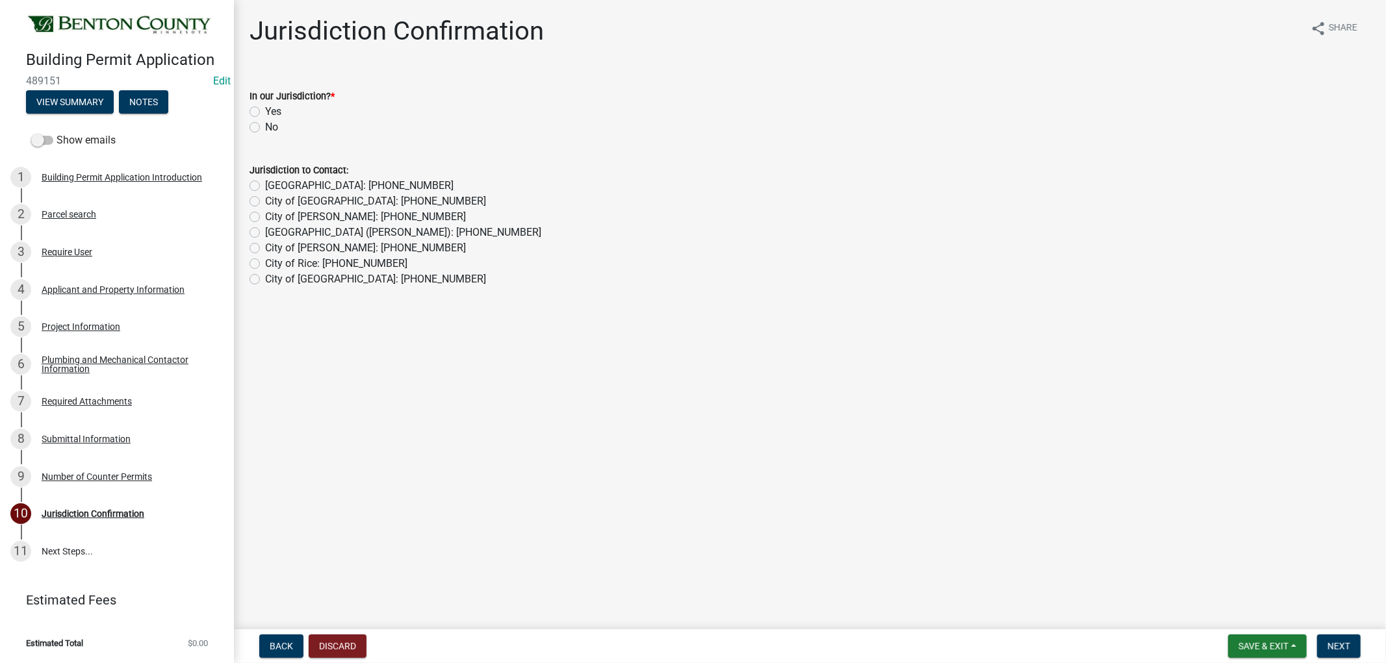
click at [265, 111] on label "Yes" at bounding box center [273, 112] width 16 height 16
click at [265, 111] on input "Yes" at bounding box center [269, 108] width 8 height 8
radio input "true"
click at [1342, 638] on button "Next" at bounding box center [1339, 646] width 44 height 23
